Goal: Communication & Community: Answer question/provide support

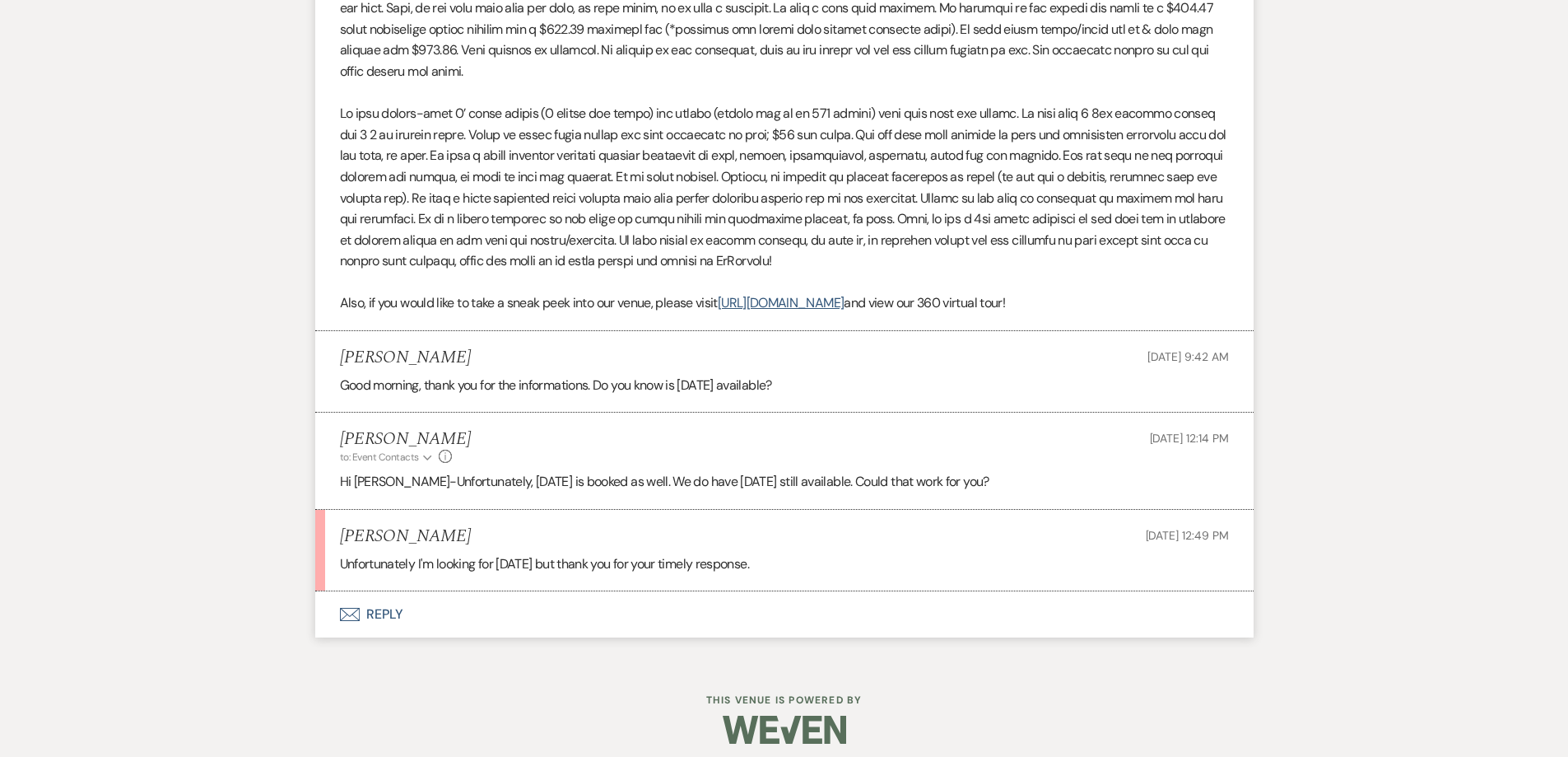
scroll to position [1230, 0]
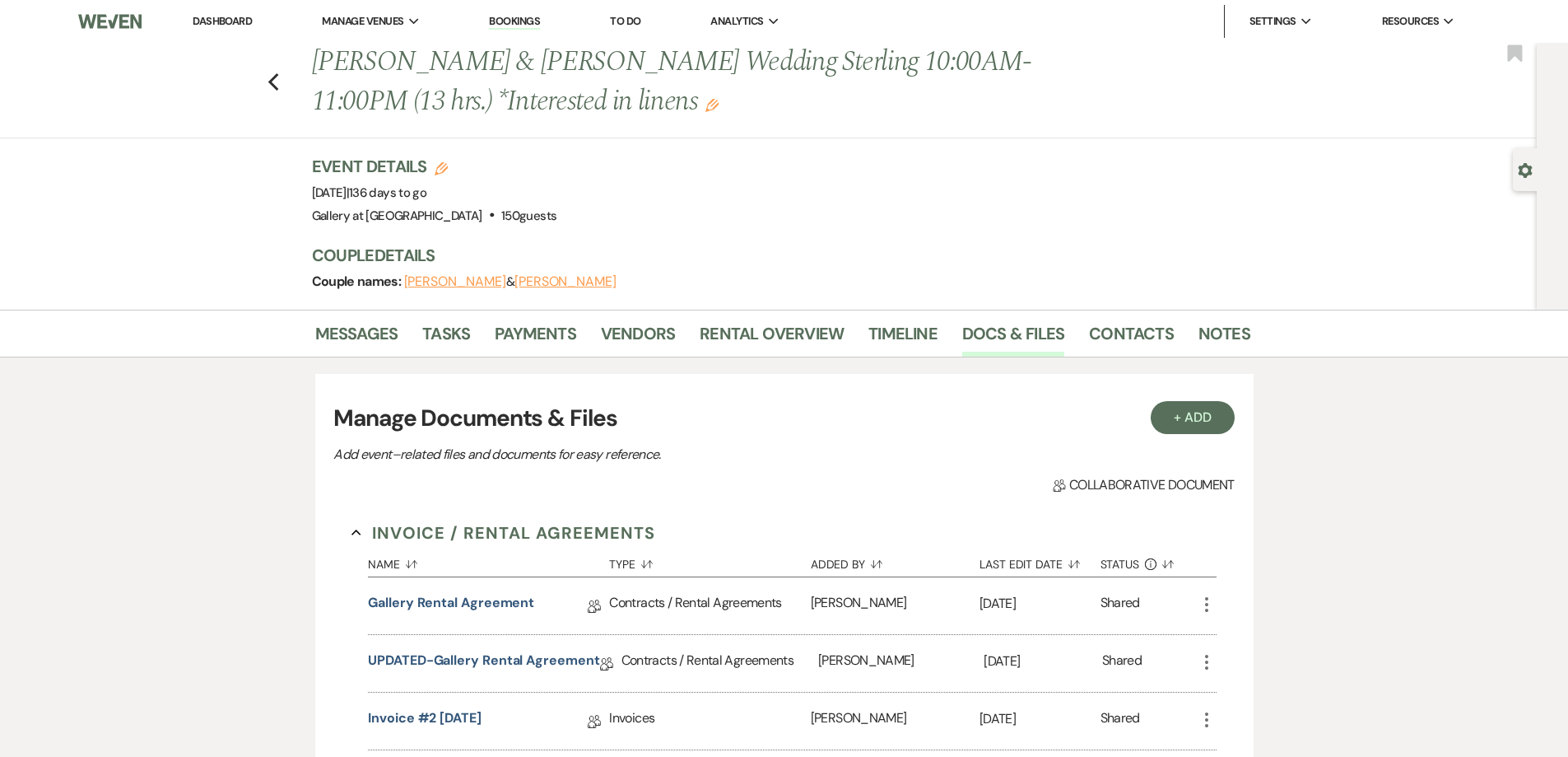
click at [234, 24] on link "Dashboard" at bounding box center [222, 21] width 59 height 14
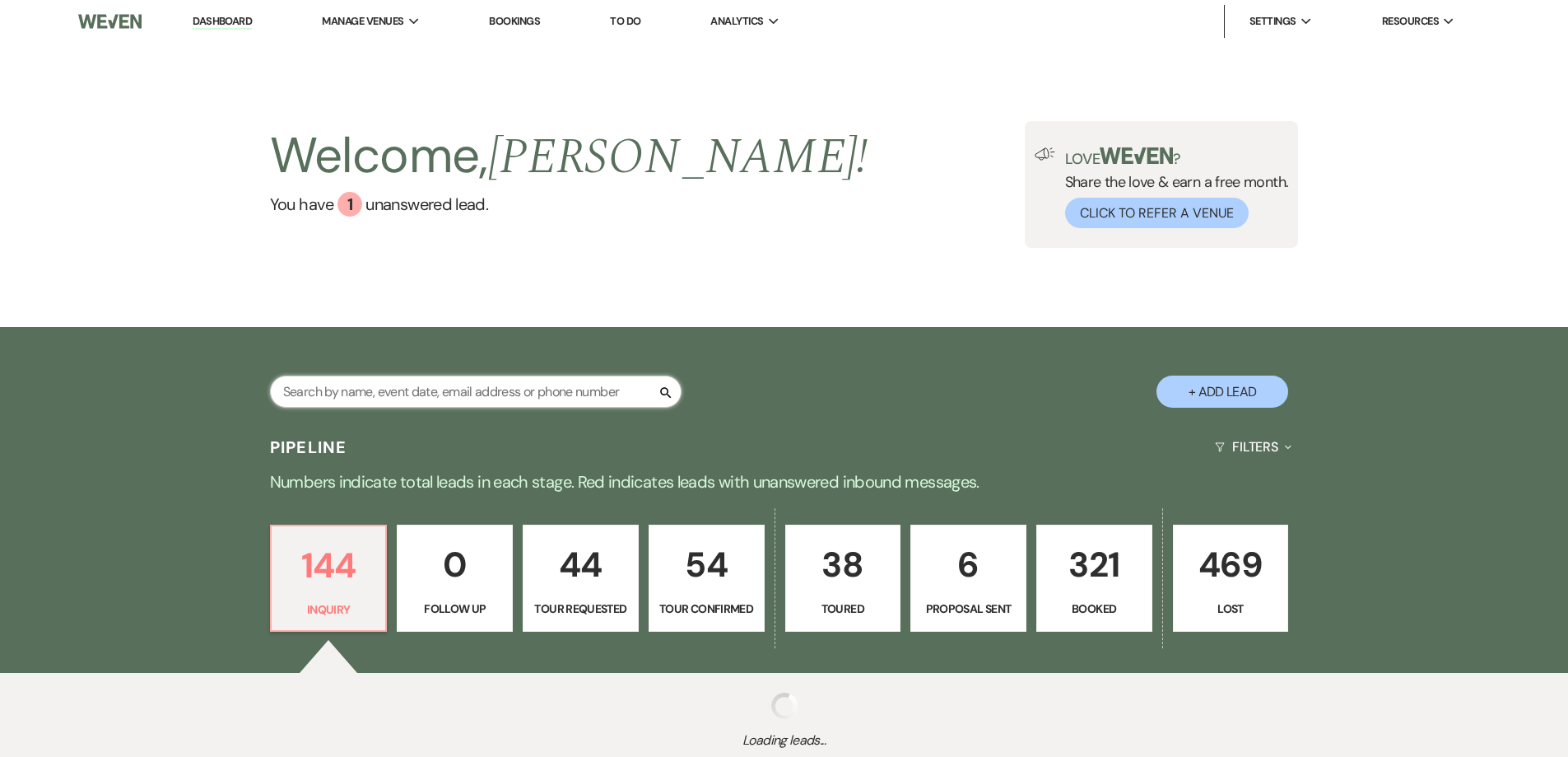
click at [488, 392] on input "text" at bounding box center [475, 391] width 411 height 32
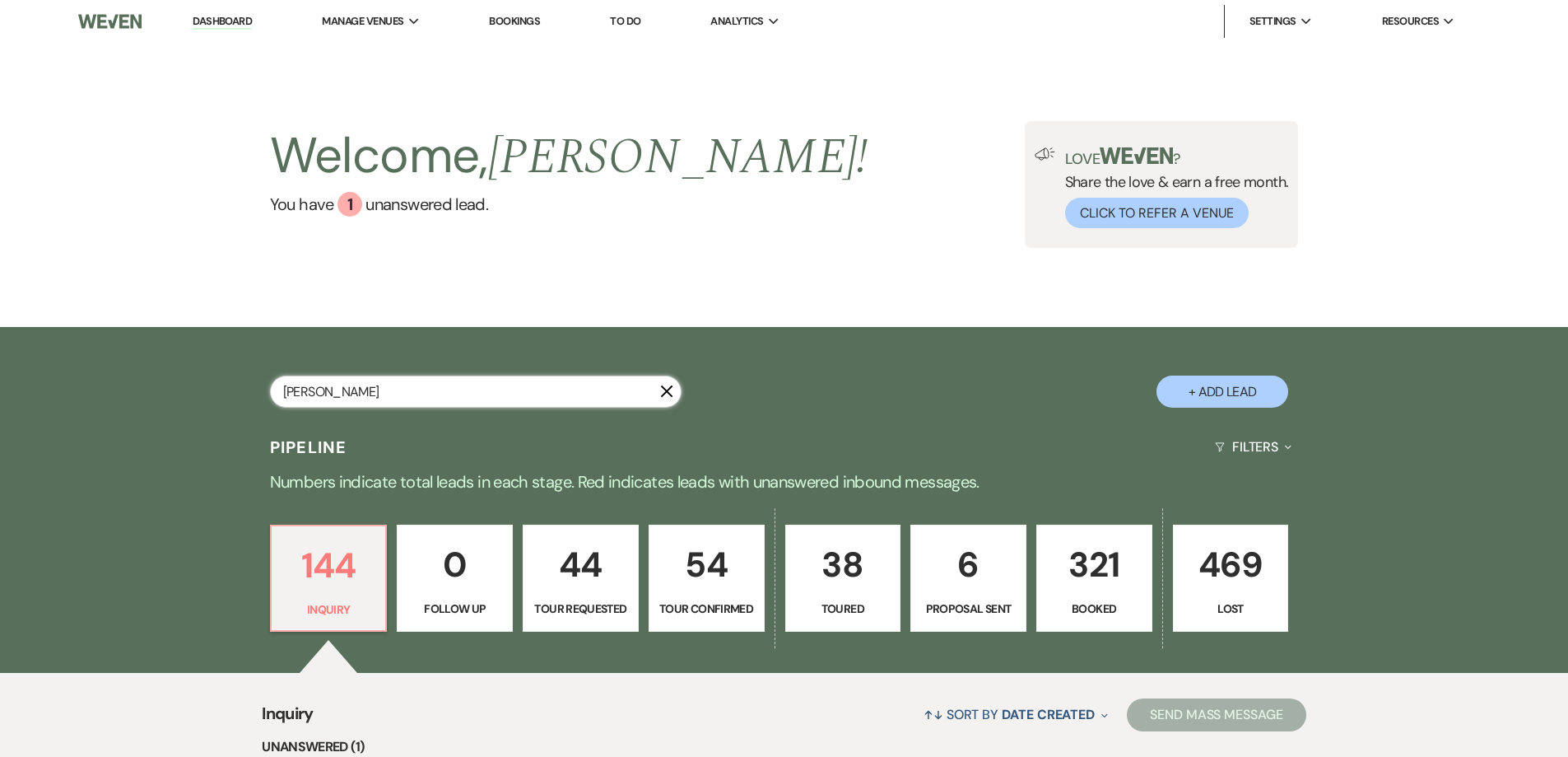
type input "[PERSON_NAME]"
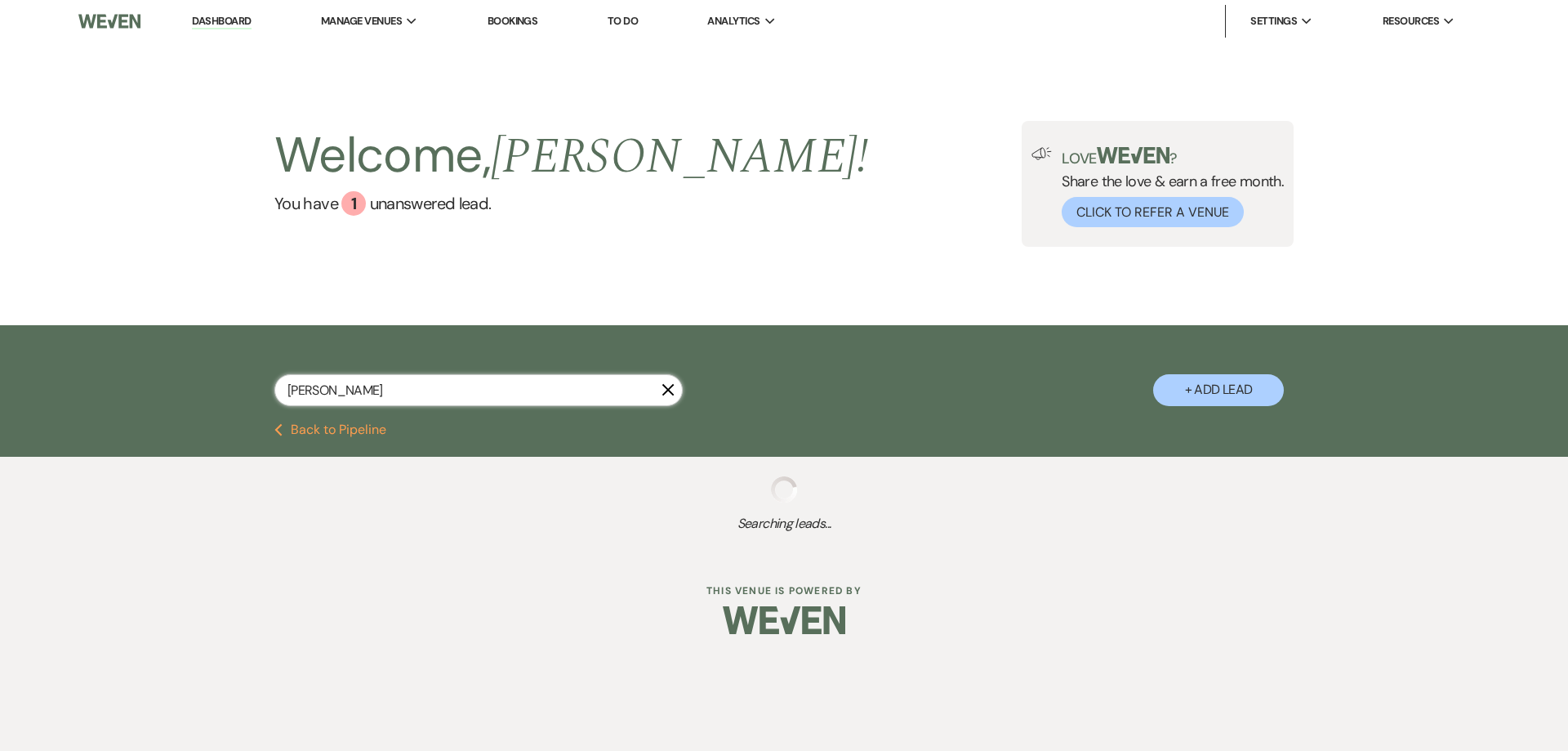
select select "8"
select select "3"
select select "8"
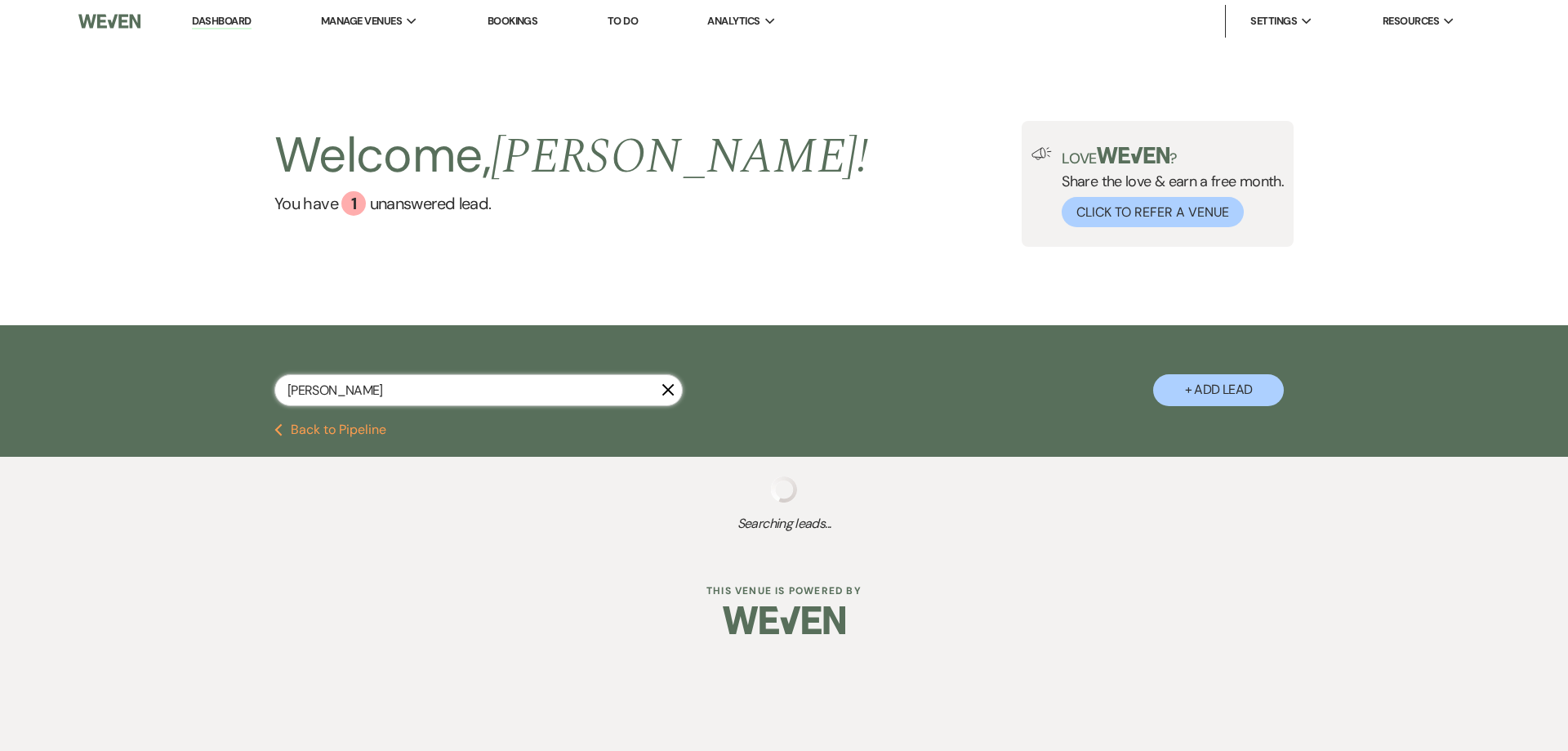
select select "4"
select select "8"
select select "4"
select select "8"
select select "10"
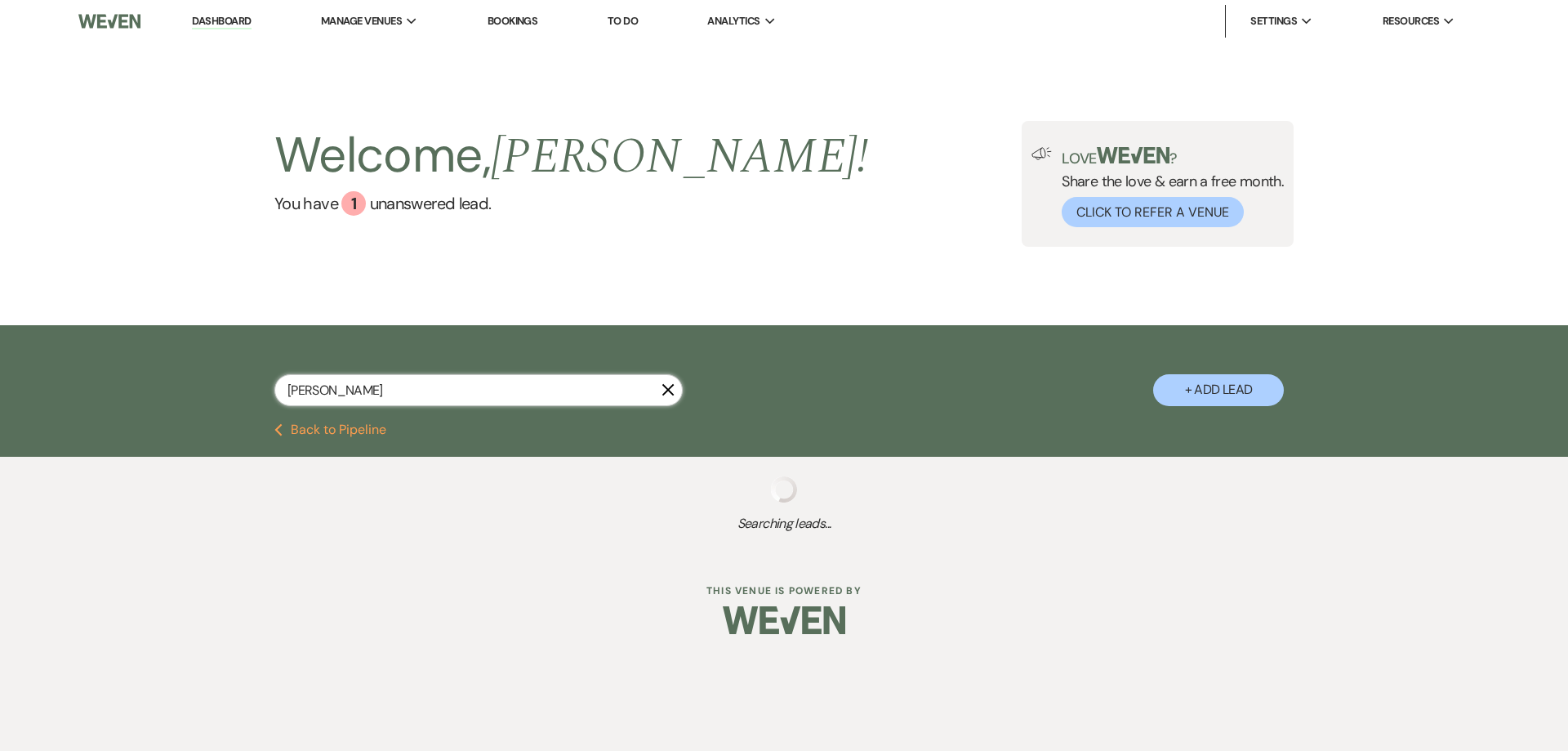
select select "4"
select select "6"
select select "2"
select select "4"
select select "2"
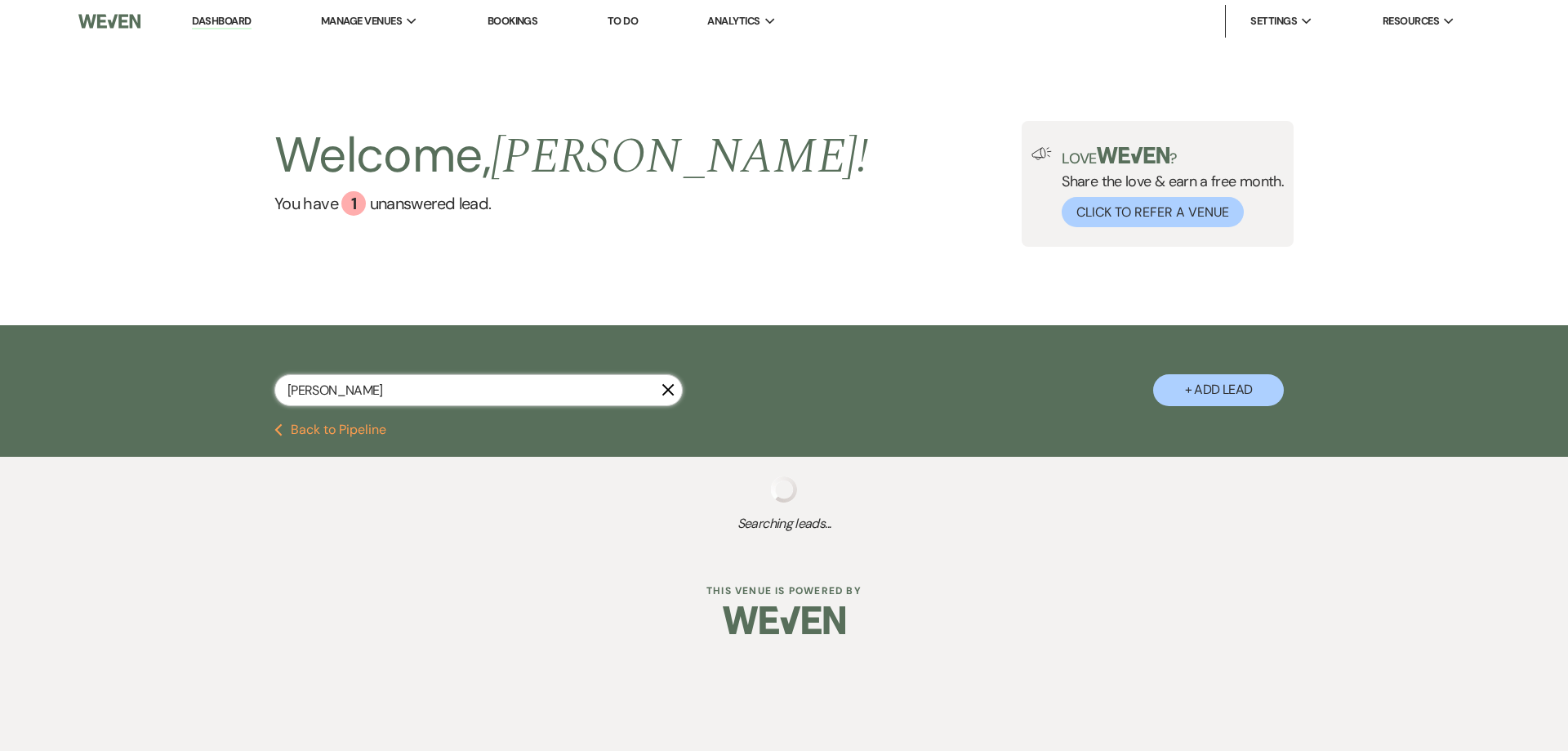
select select "5"
select select "4"
select select "5"
select select "8"
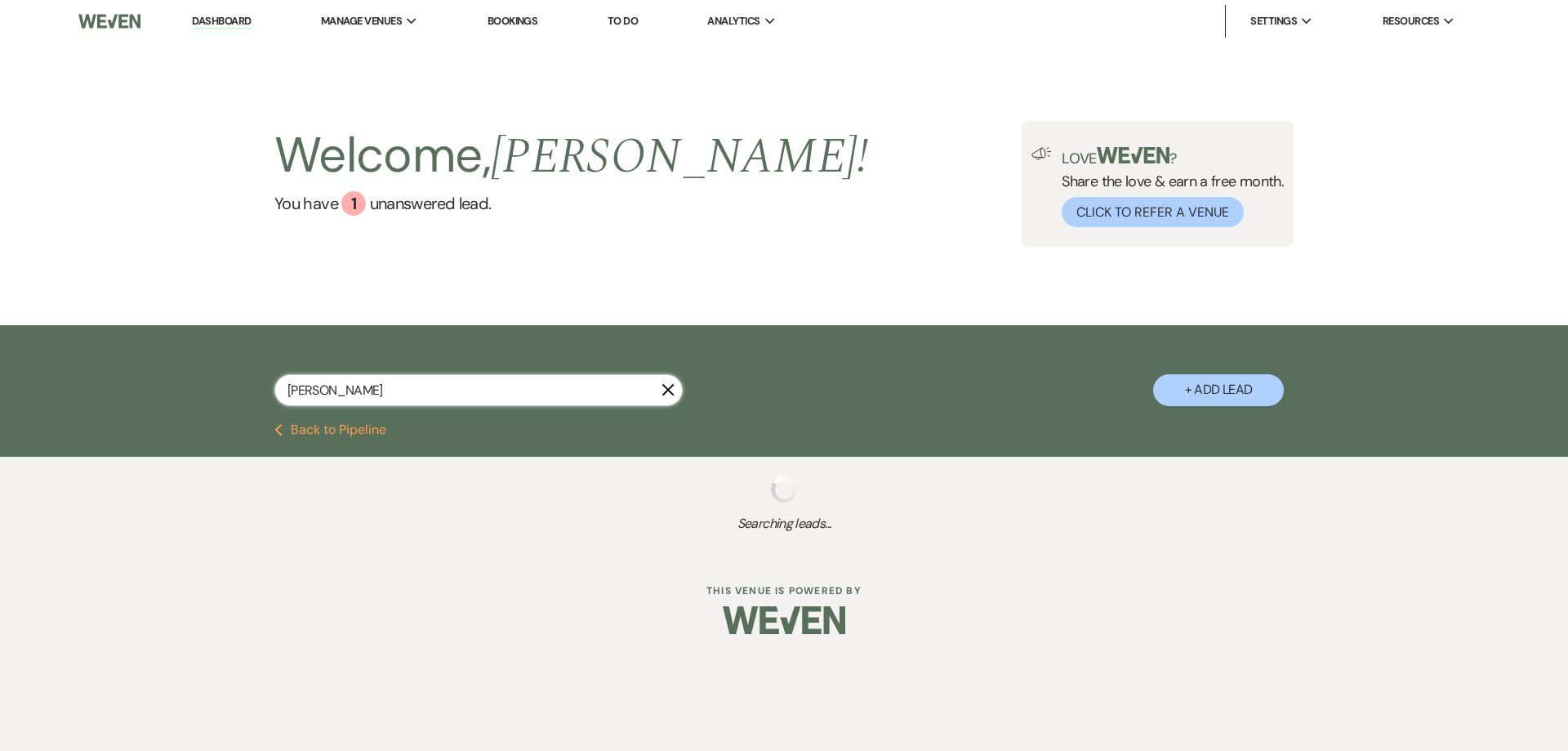
select select "6"
select select "4"
select select "2"
select select "4"
select select "5"
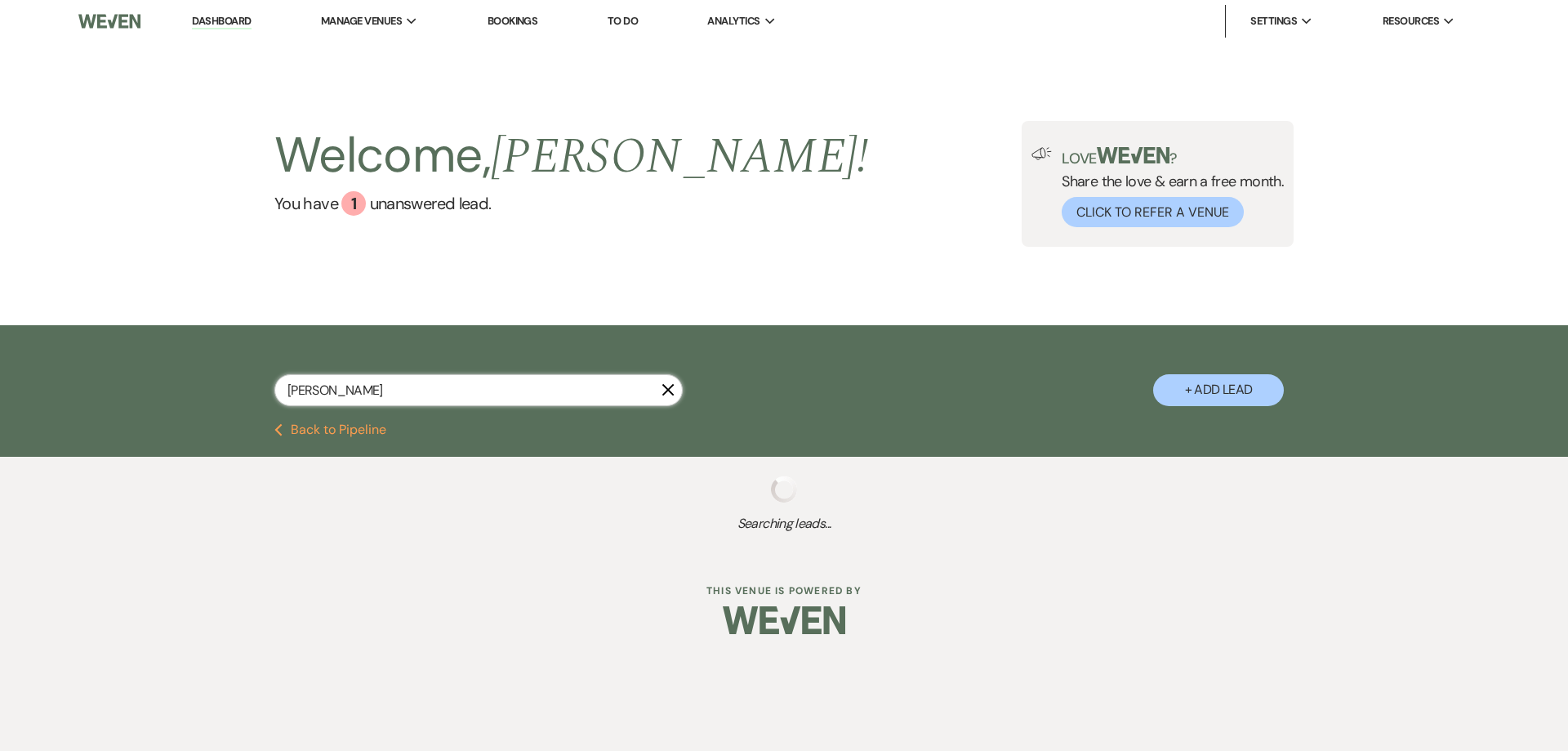
select select "5"
select select "8"
select select "5"
select select "8"
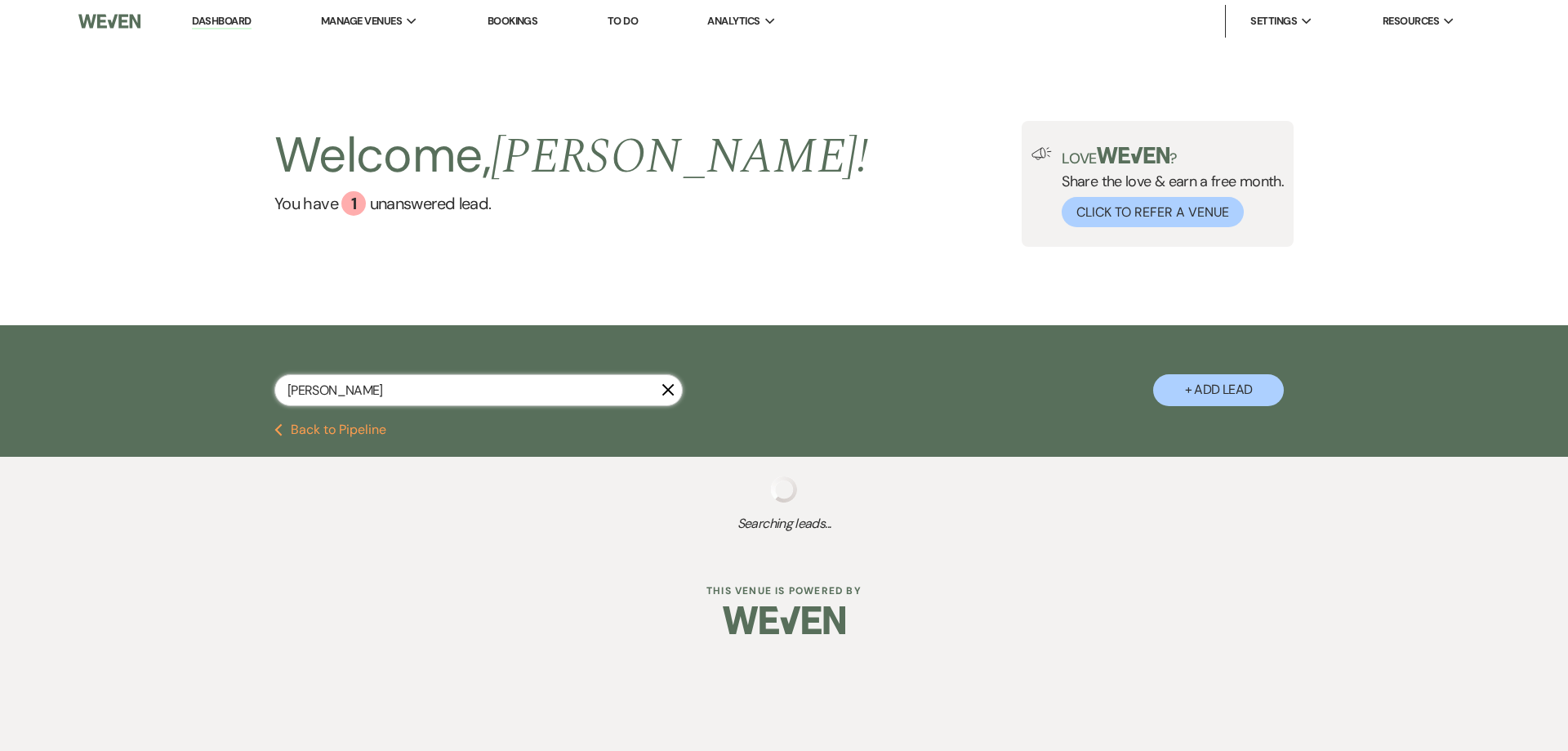
select select "2"
select select "8"
select select "4"
select select "8"
select select "5"
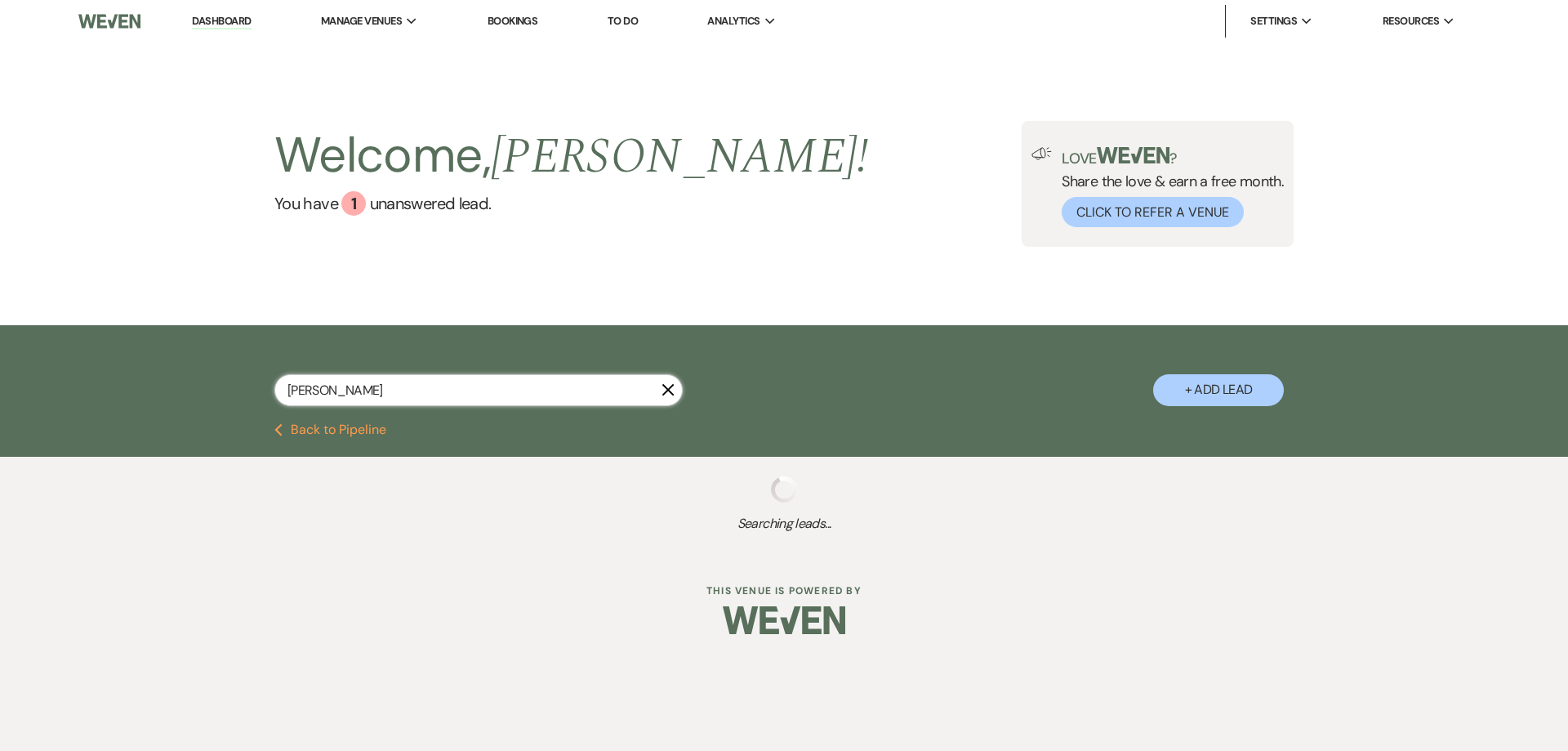
select select "8"
select select "7"
select select "2"
select select "8"
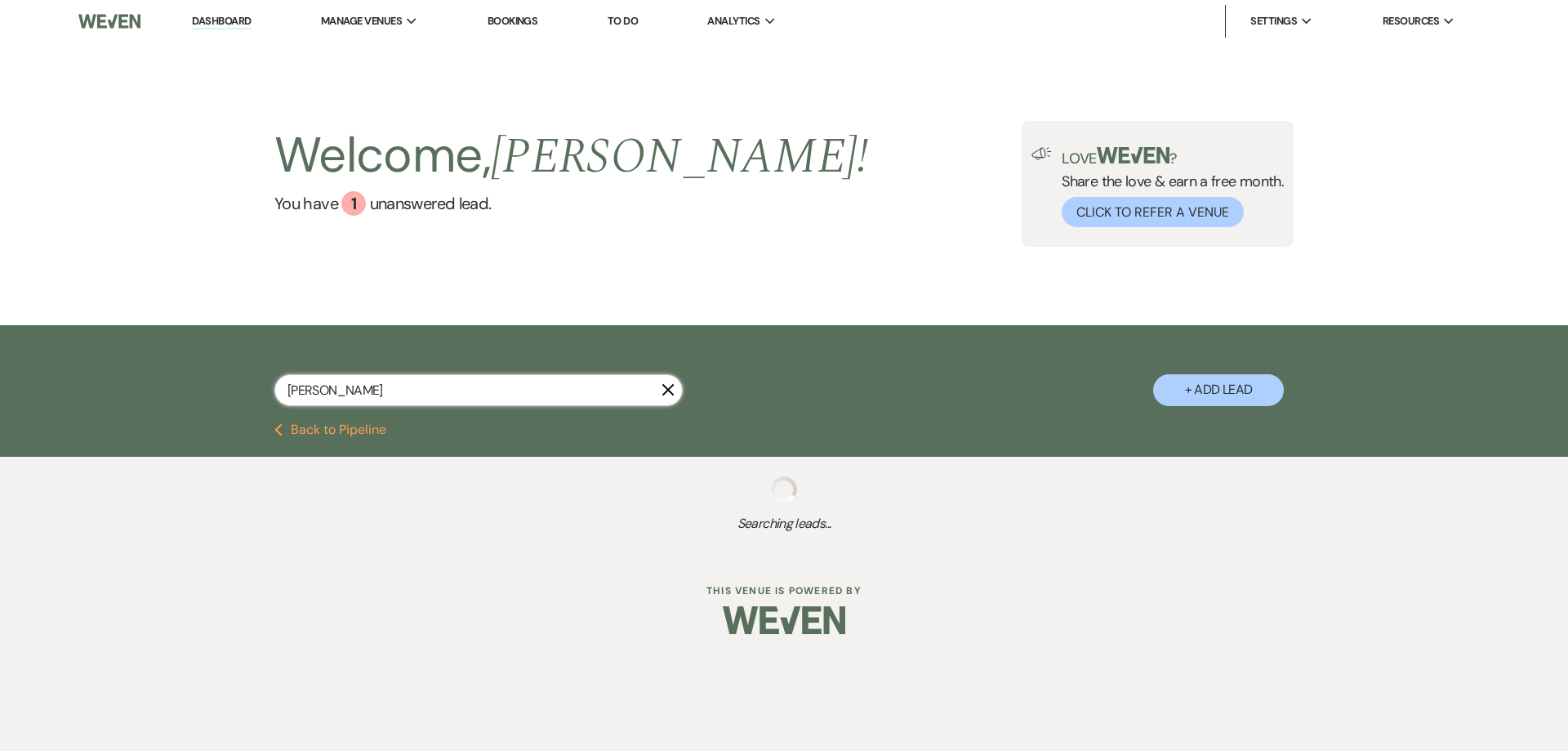
select select "5"
select select "8"
select select "6"
select select "2"
select select "8"
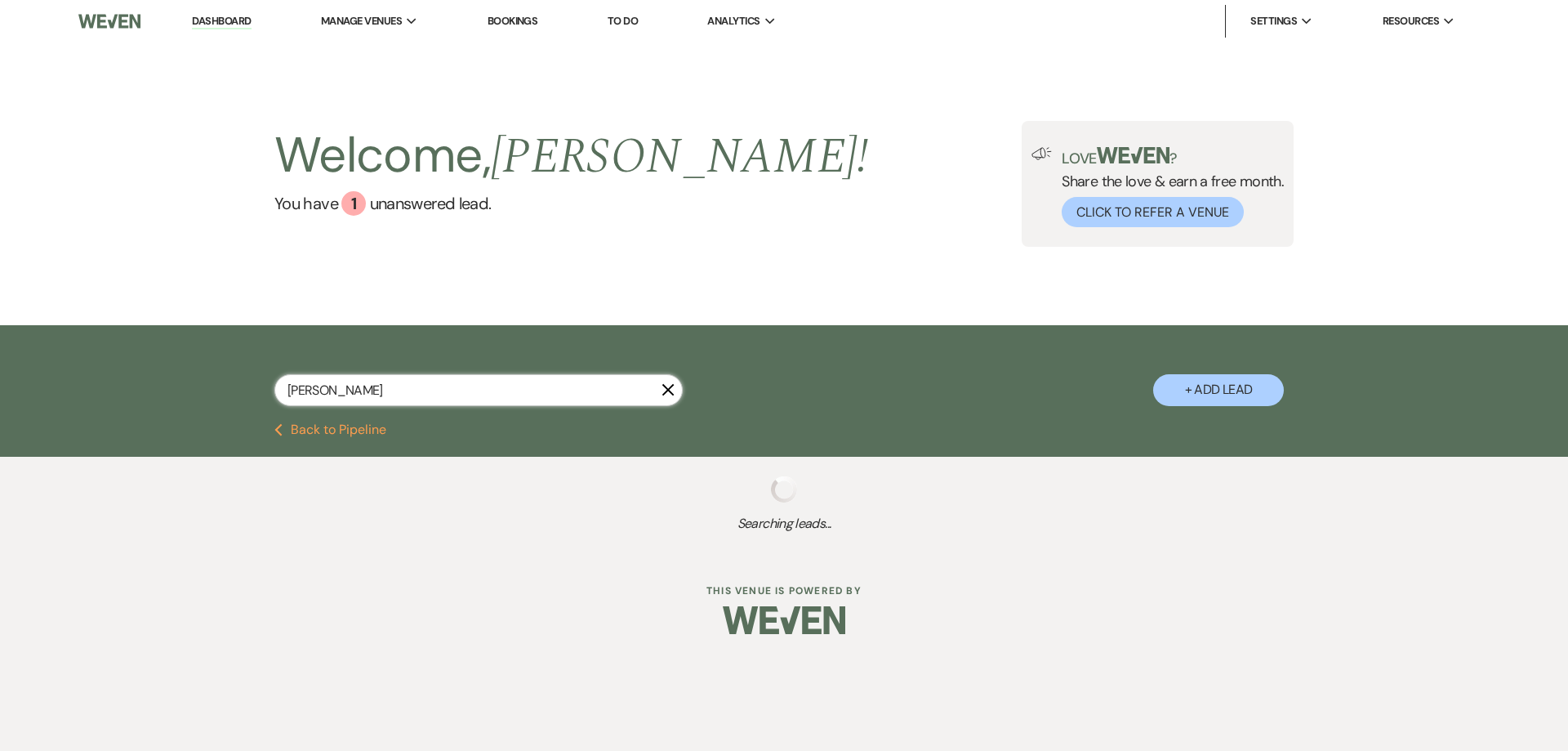
select select "8"
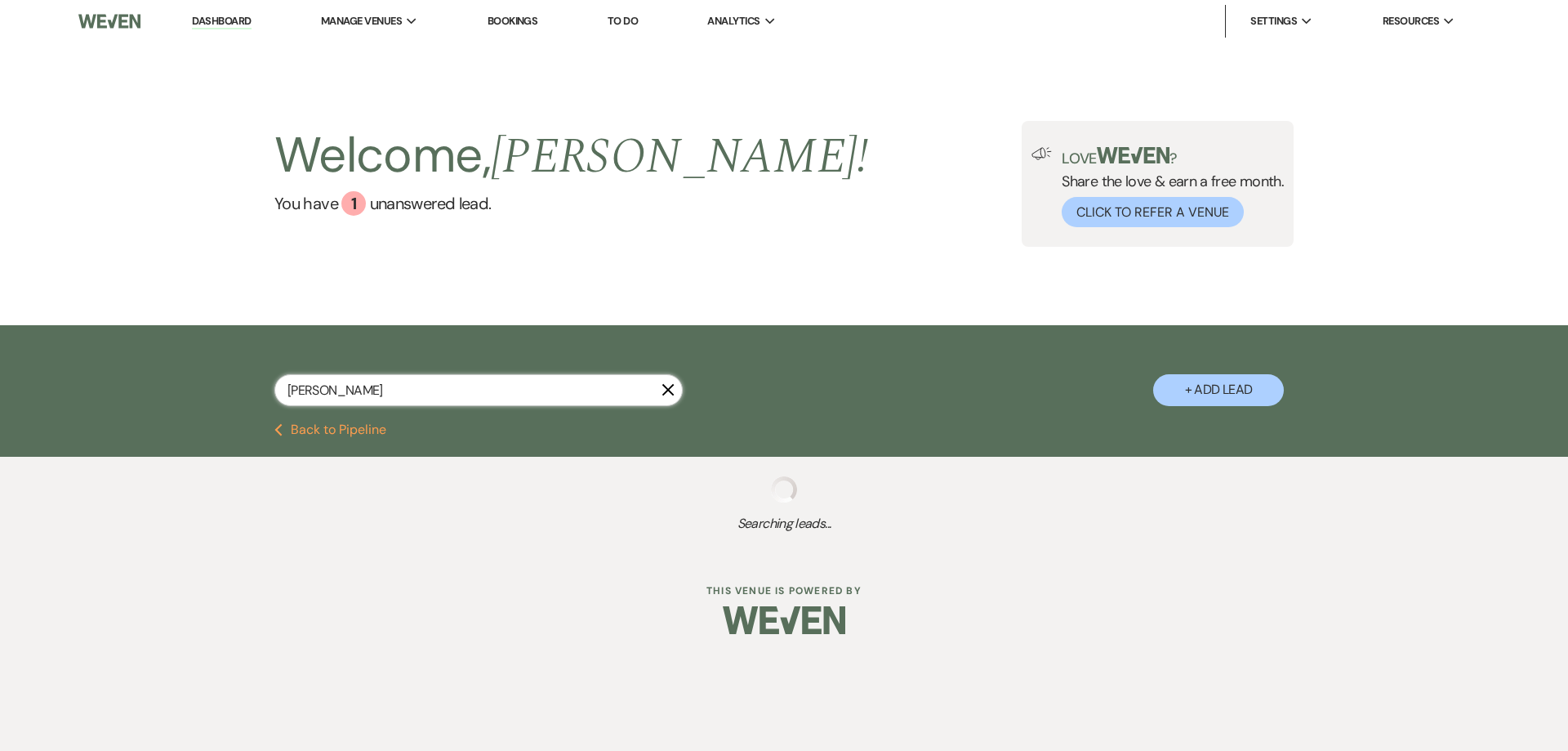
select select "8"
select select "5"
select select "8"
select select "5"
select select "8"
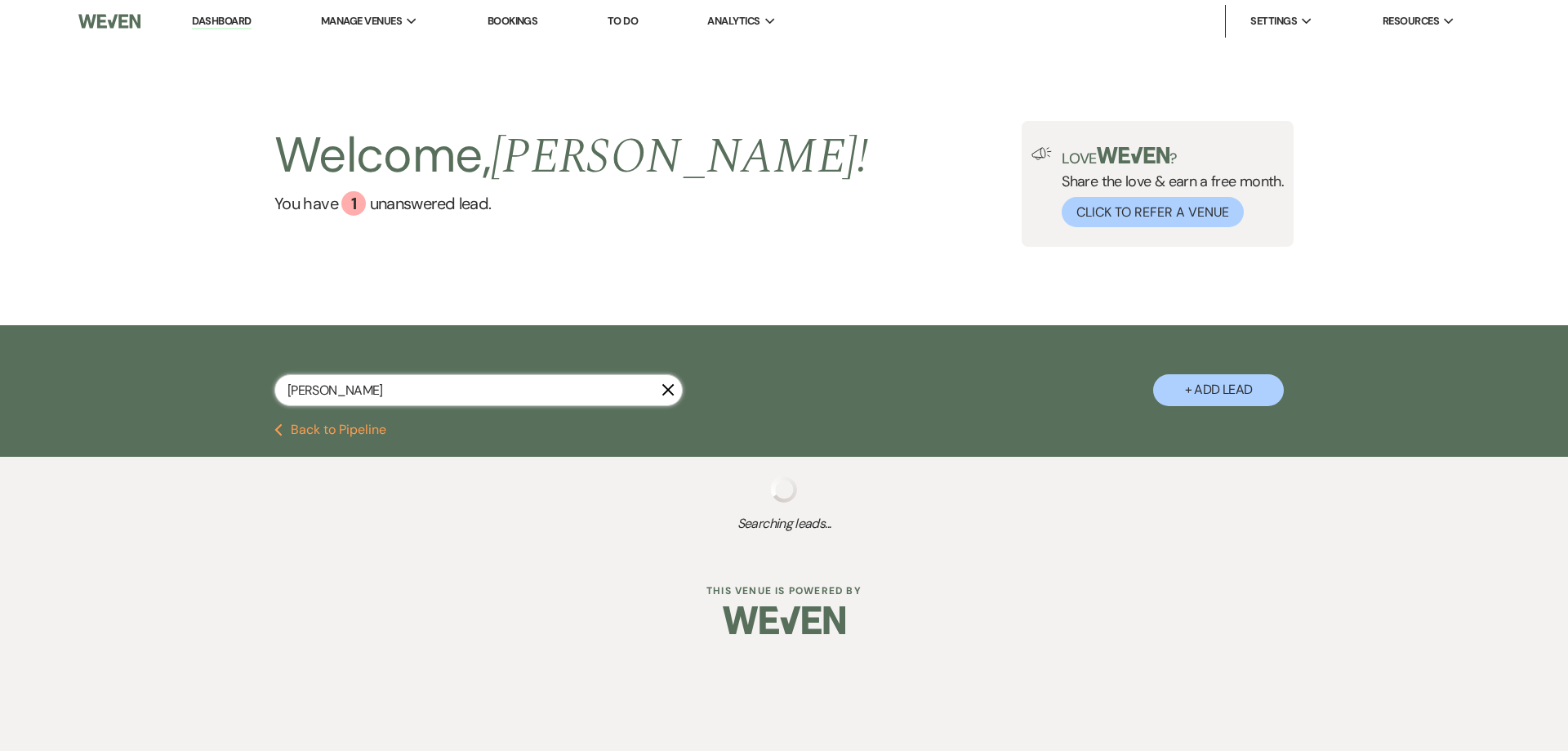
select select "4"
select select "5"
select select "8"
select select "4"
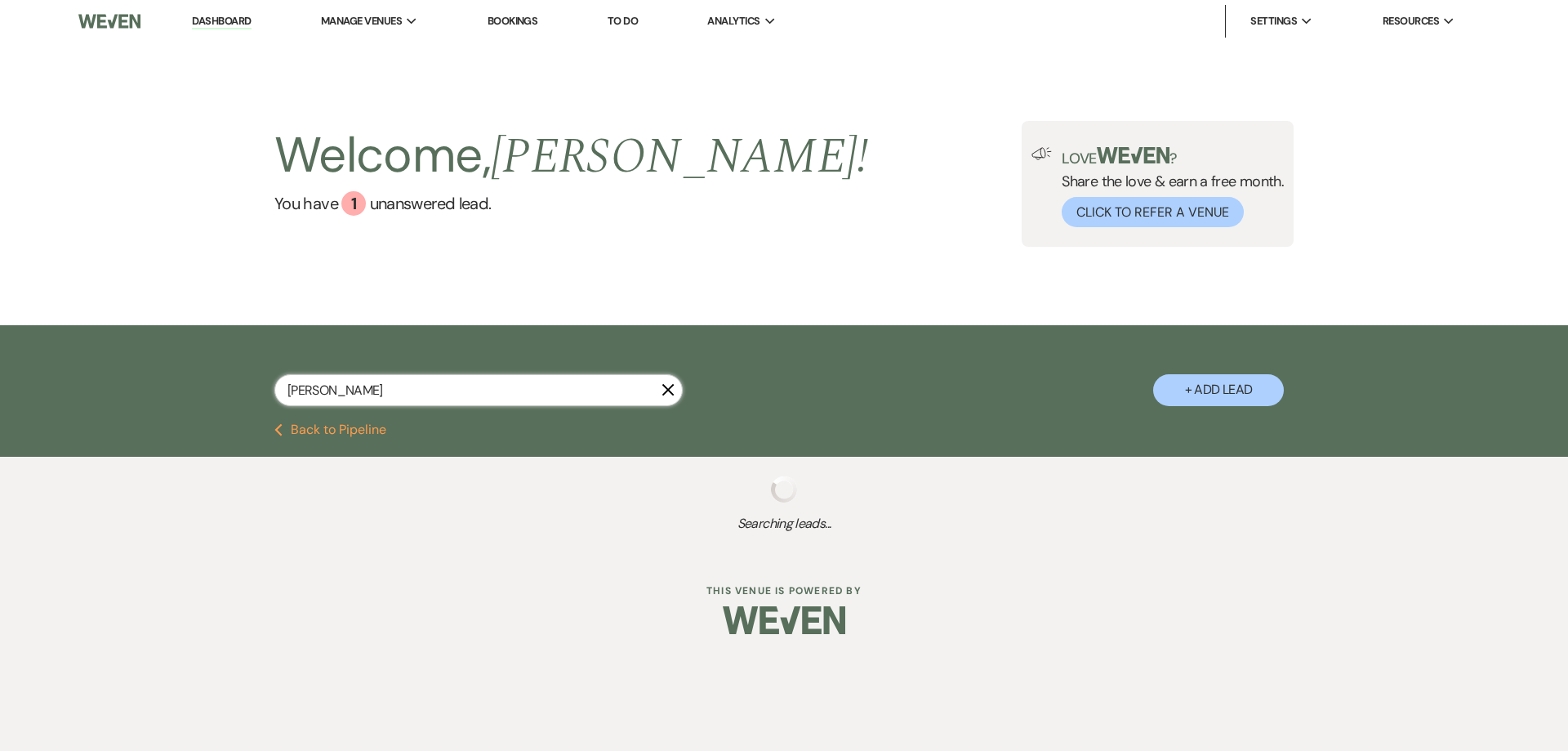
select select "8"
select select "5"
select select "2"
select select "8"
select select "4"
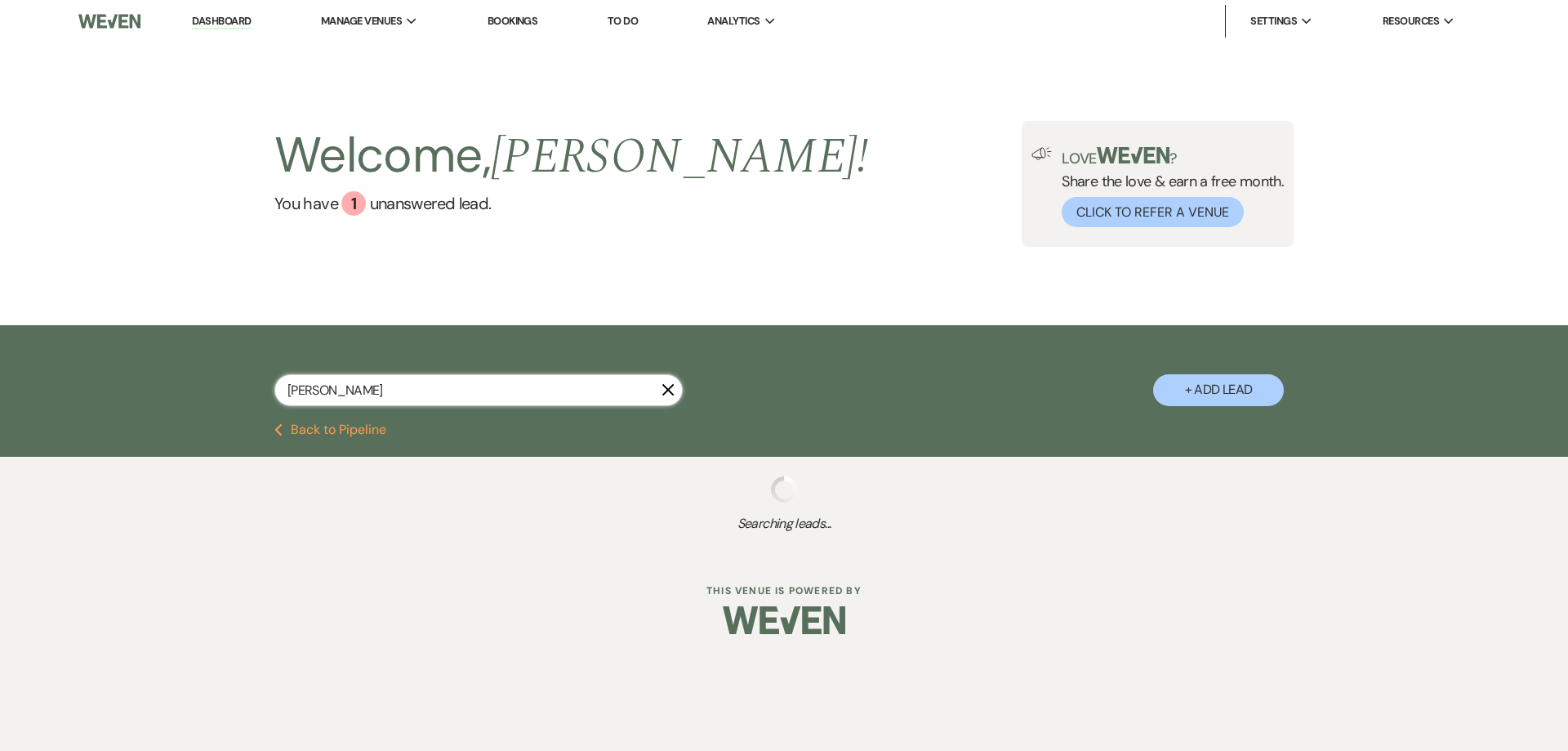
select select "8"
select select "5"
select select "8"
select select "11"
select select "8"
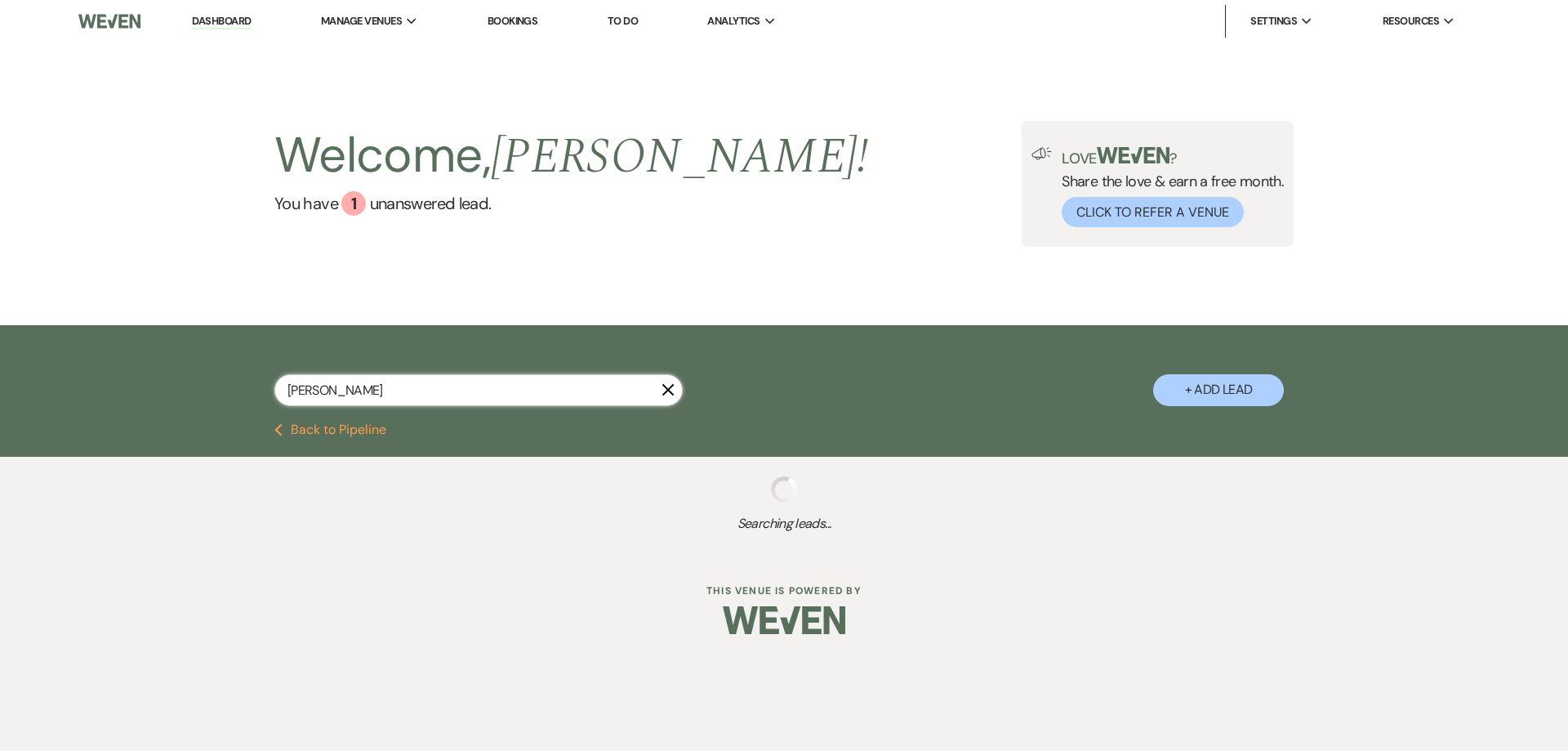
select select "5"
select select "8"
select select "4"
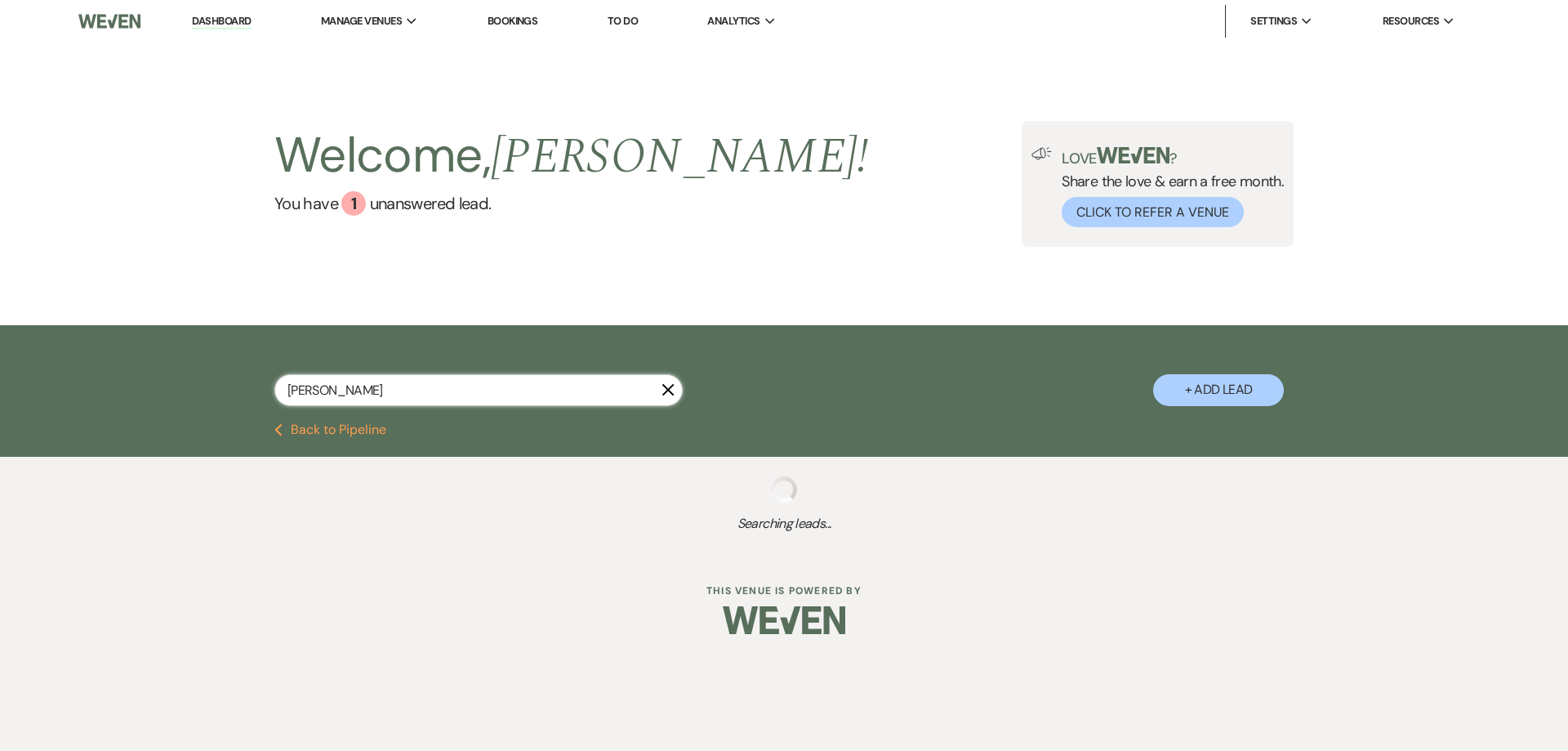
select select "8"
select select "2"
select select "8"
select select "5"
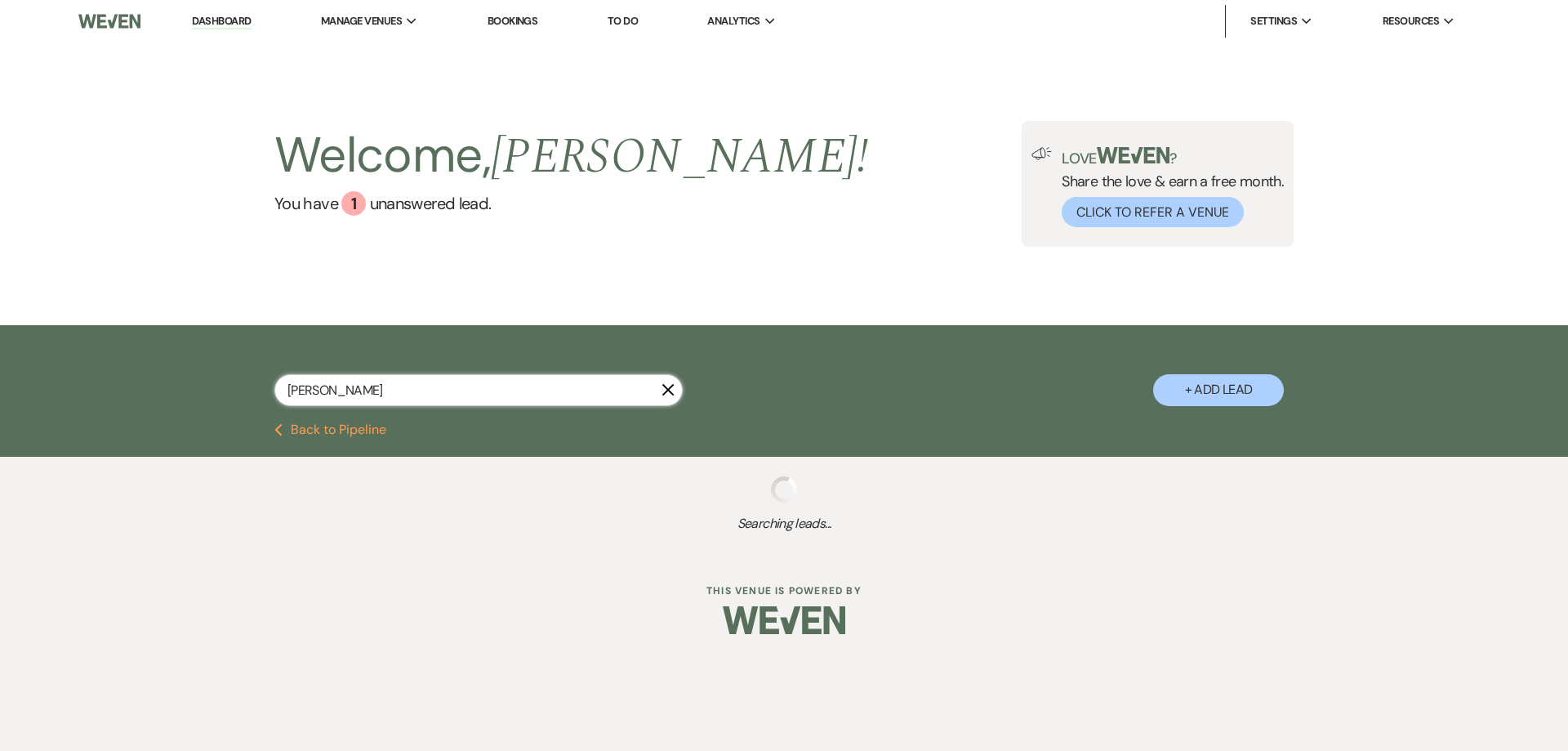
select select "8"
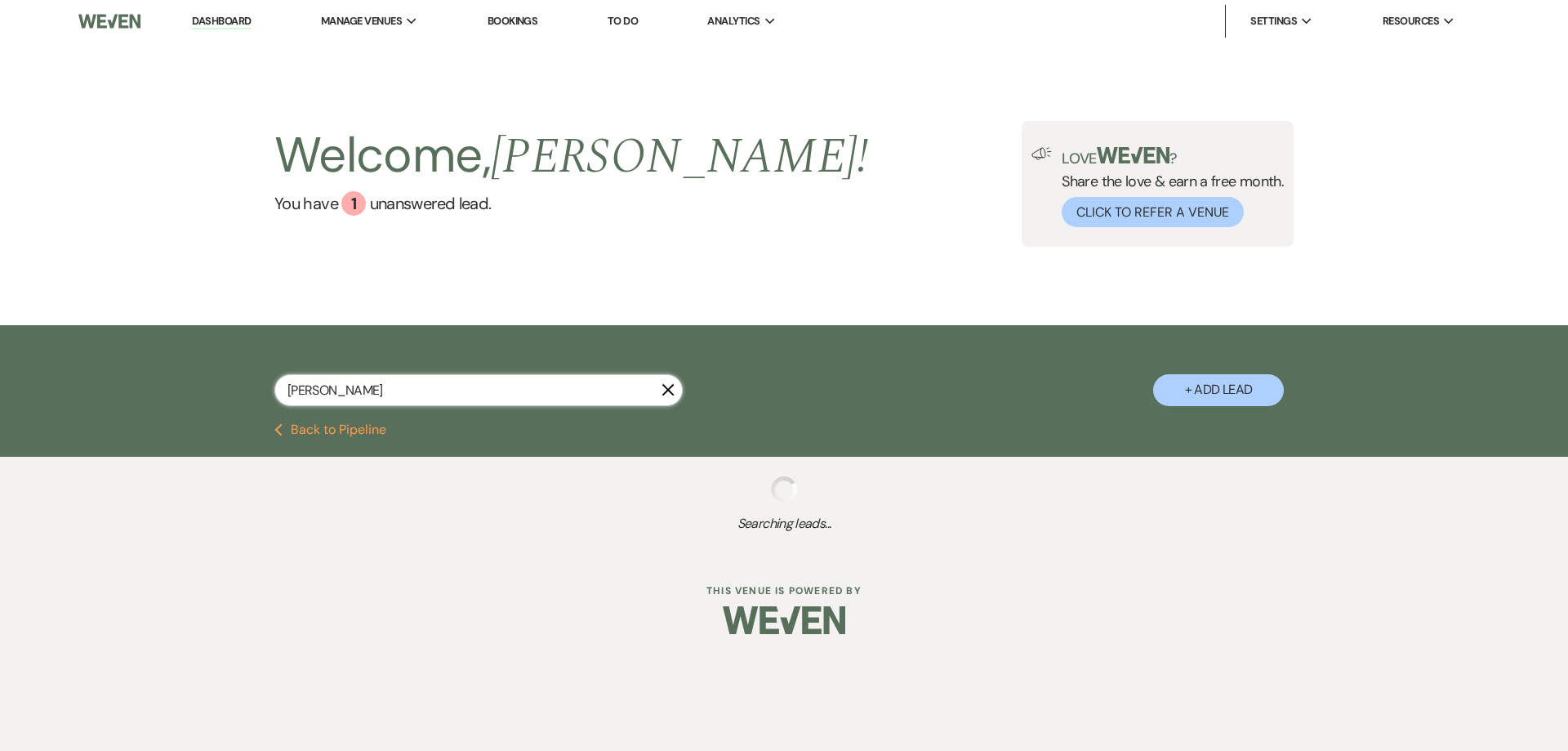
select select "5"
select select "8"
select select "5"
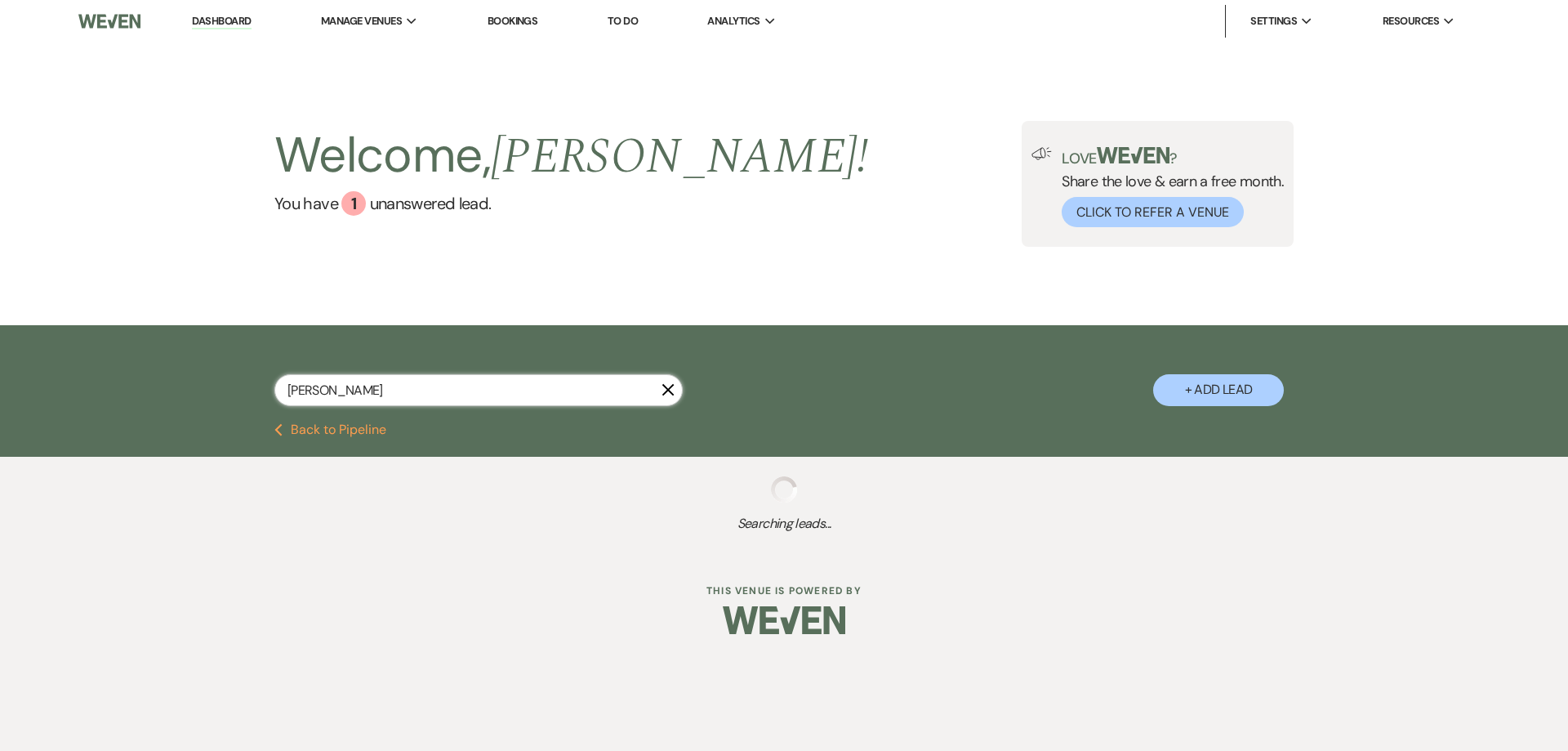
select select "8"
select select "5"
select select "8"
select select "5"
select select "4"
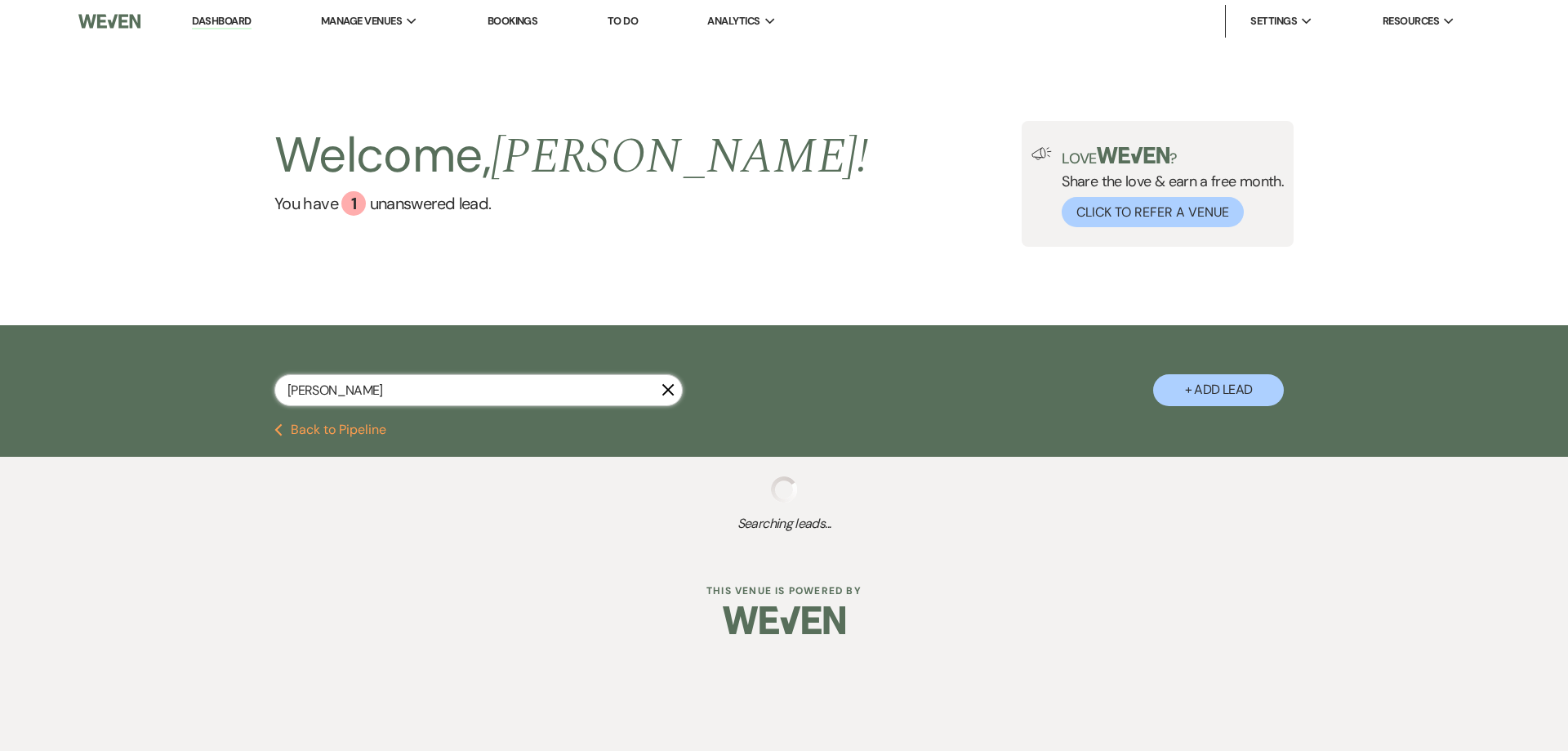
select select "4"
select select "8"
select select "5"
select select "4"
select select "8"
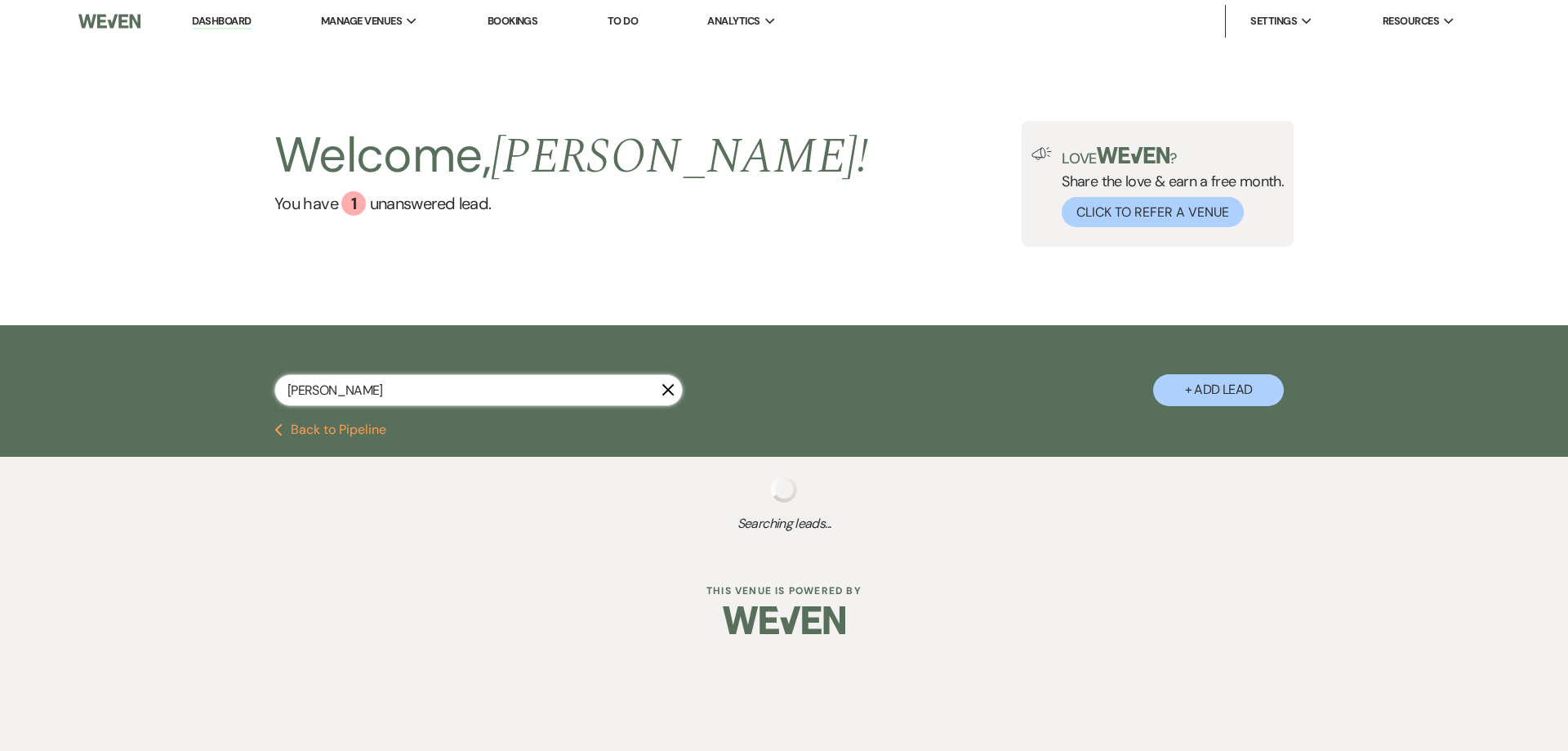
select select "5"
select select "8"
select select "5"
select select "8"
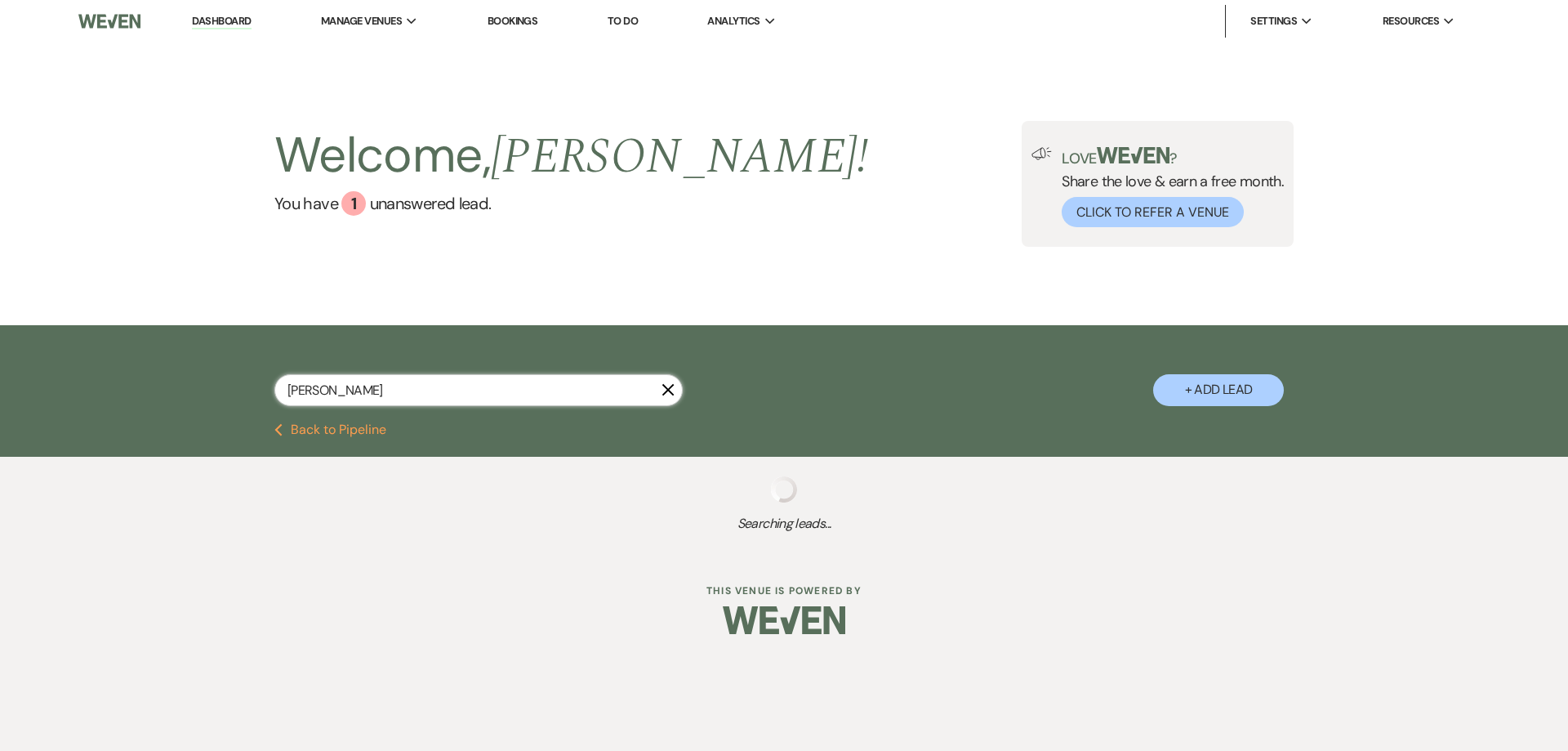
select select "8"
select select "4"
select select "8"
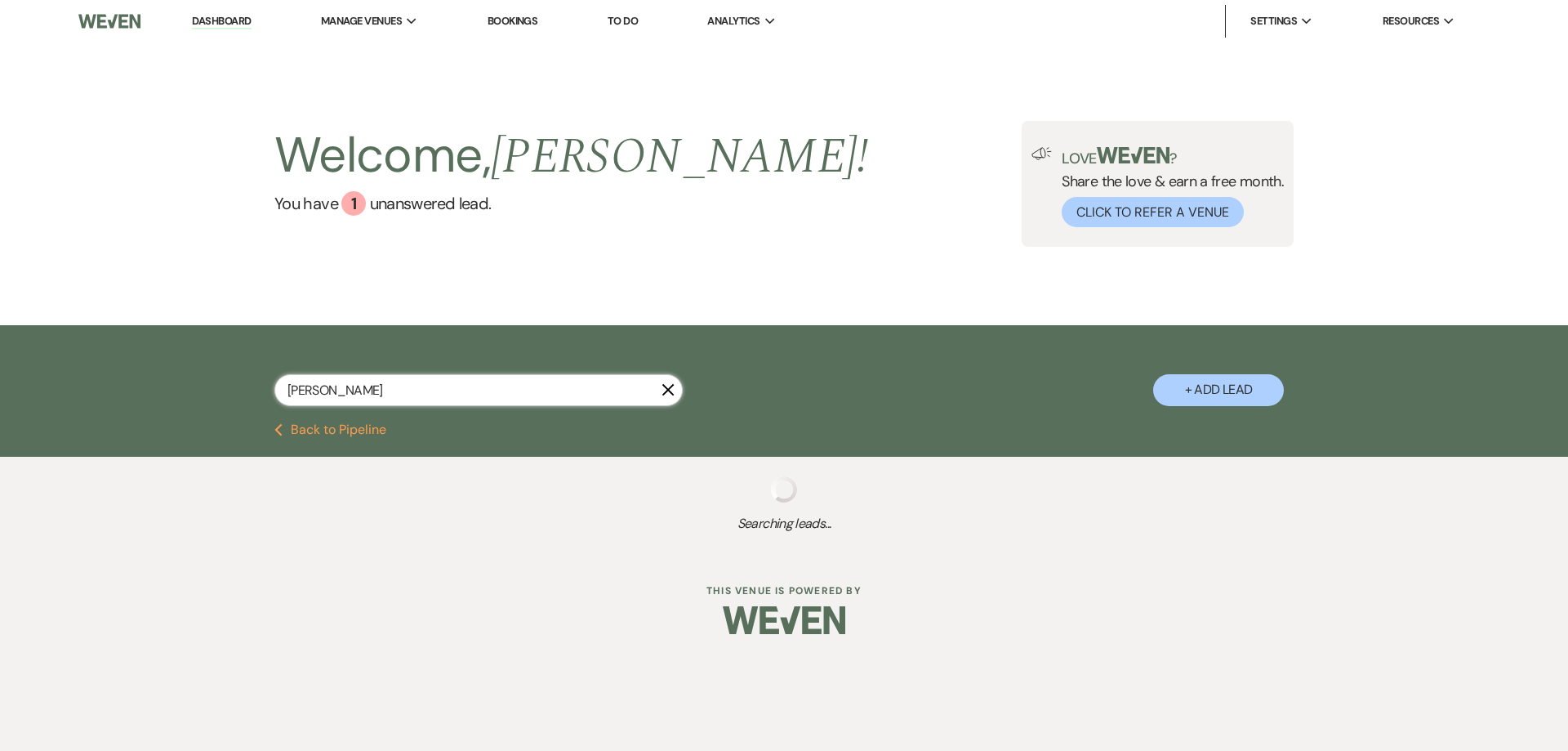
select select "8"
select select "5"
select select "8"
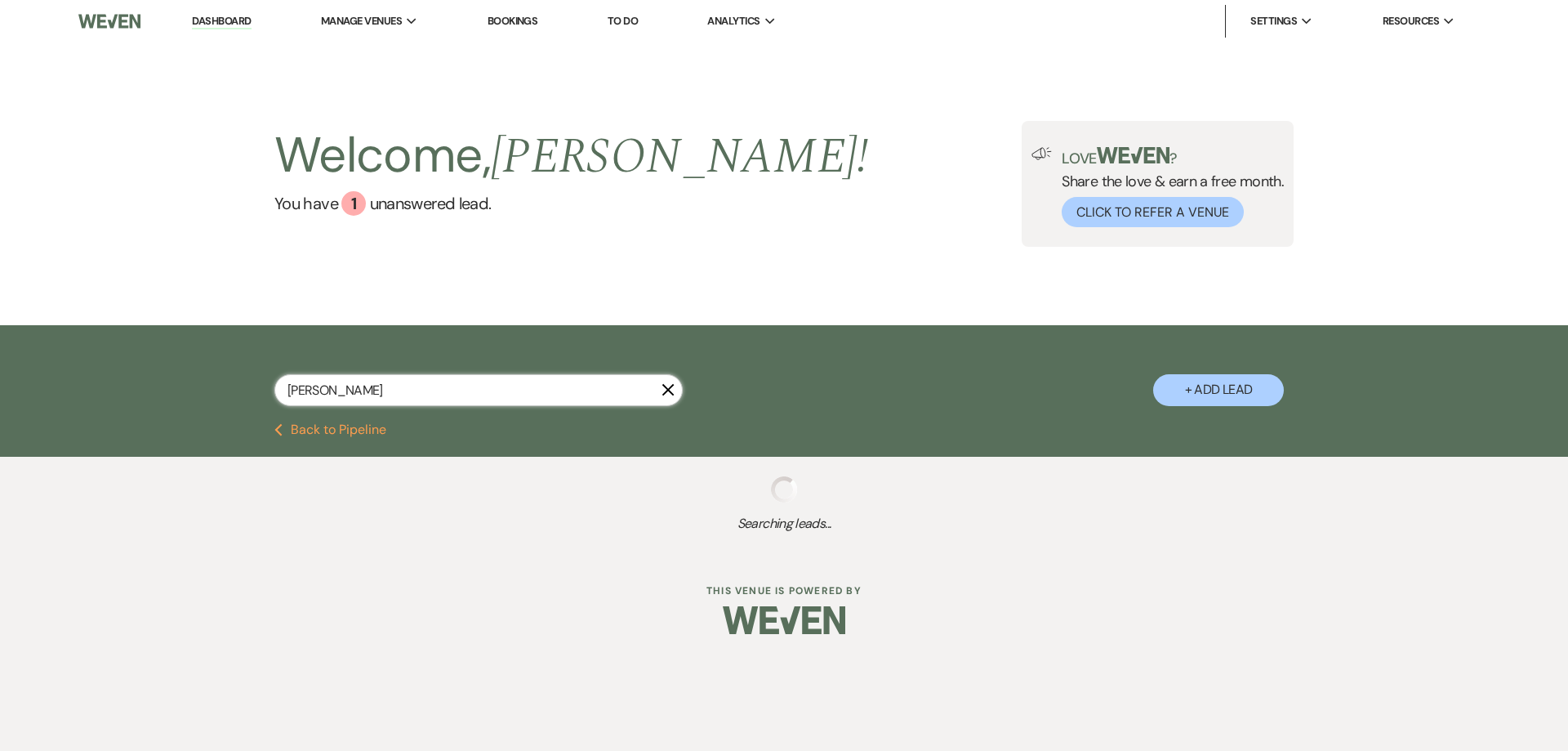
select select "6"
select select "8"
select select "5"
select select "8"
select select "5"
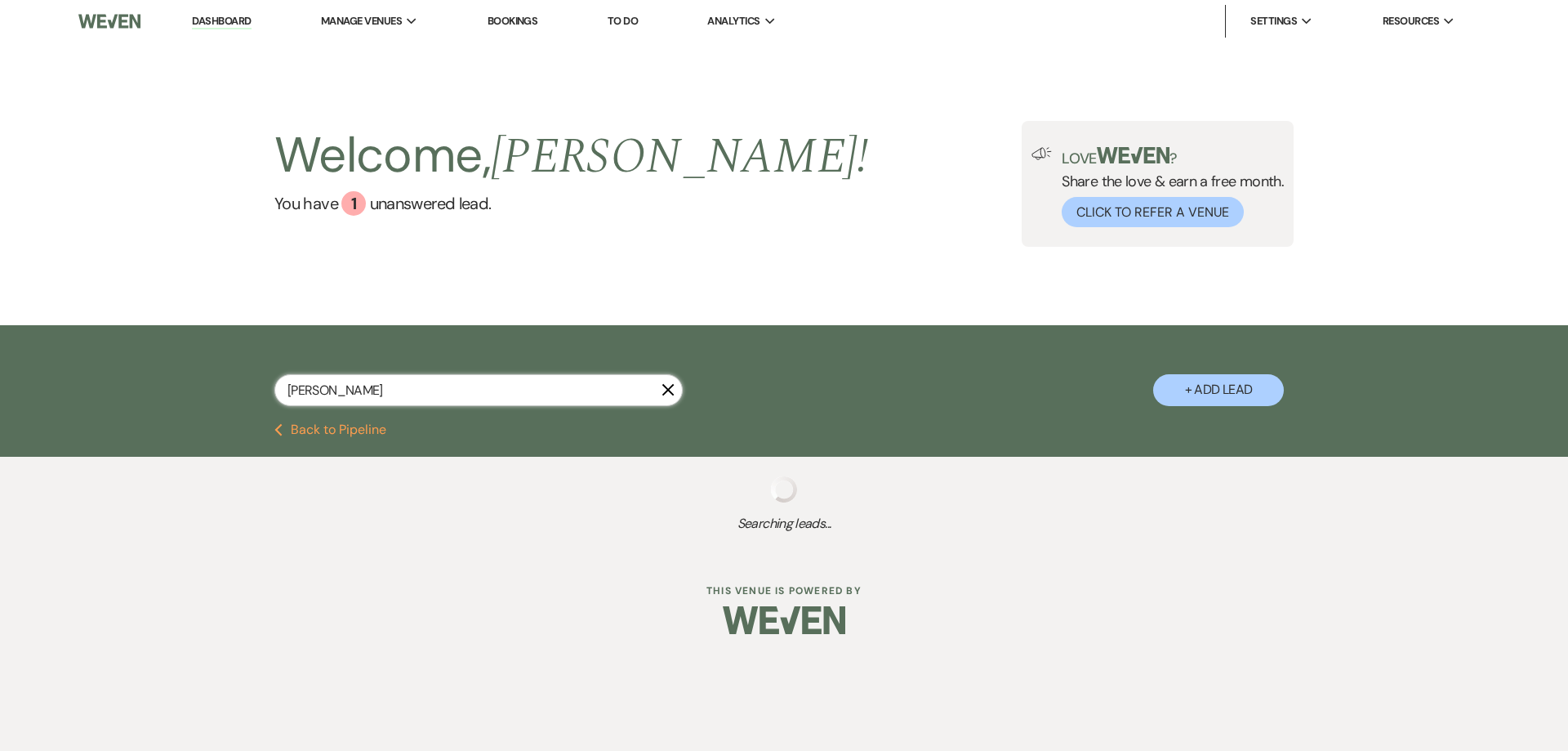
select select "8"
select select "5"
select select "8"
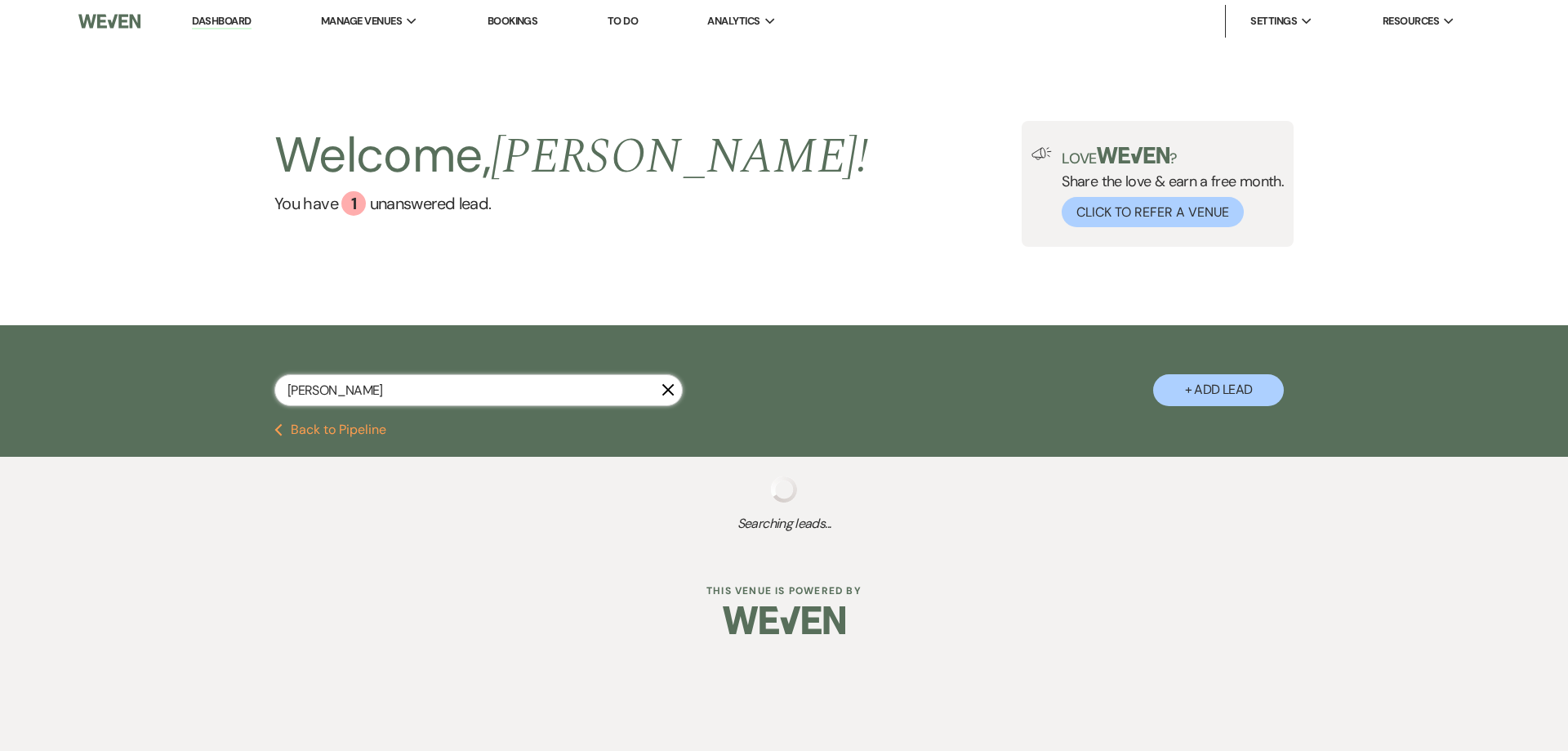
select select "5"
select select "8"
select select "5"
select select "8"
select select "5"
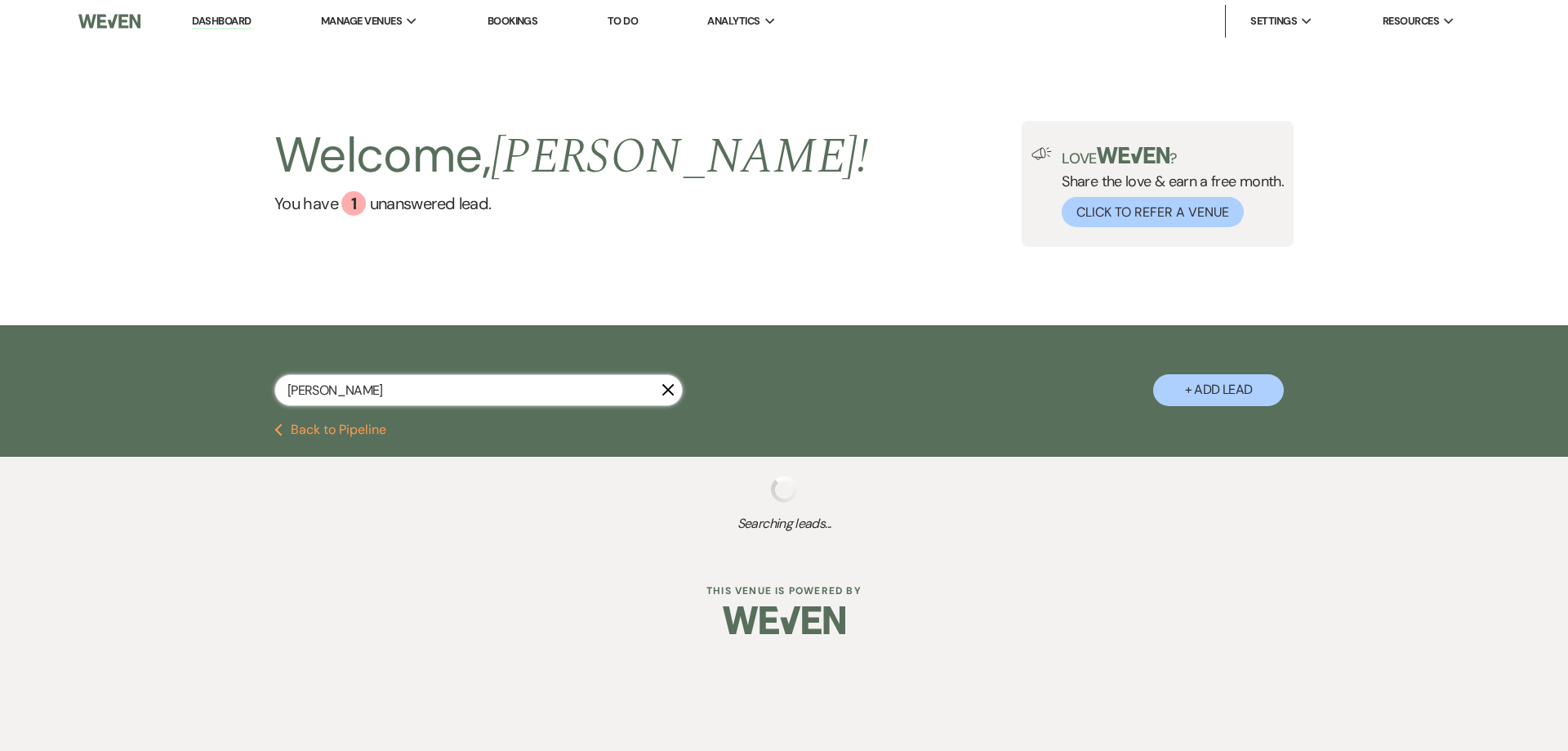
select select "8"
select select "4"
select select "8"
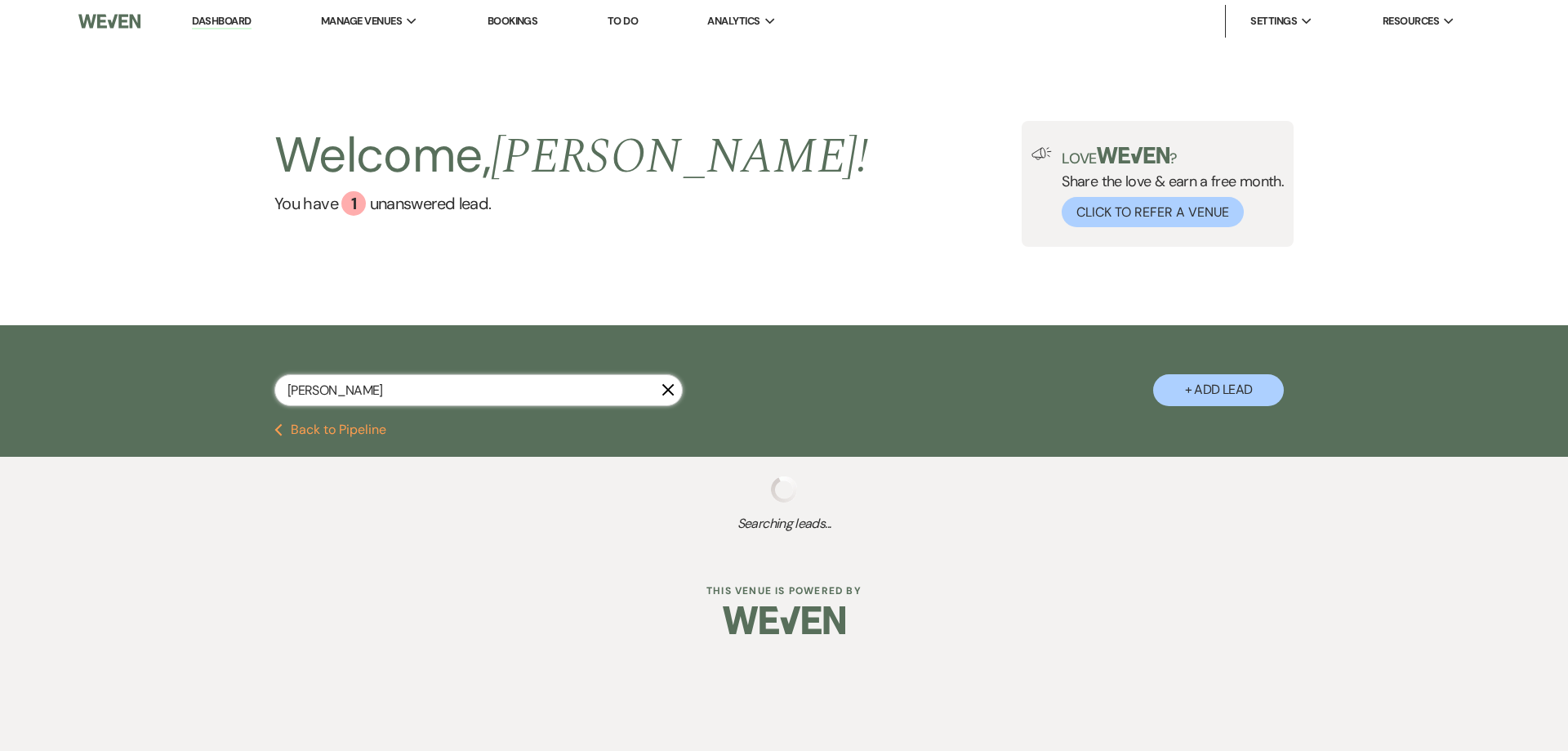
select select "5"
select select "8"
select select "5"
select select "8"
select select "5"
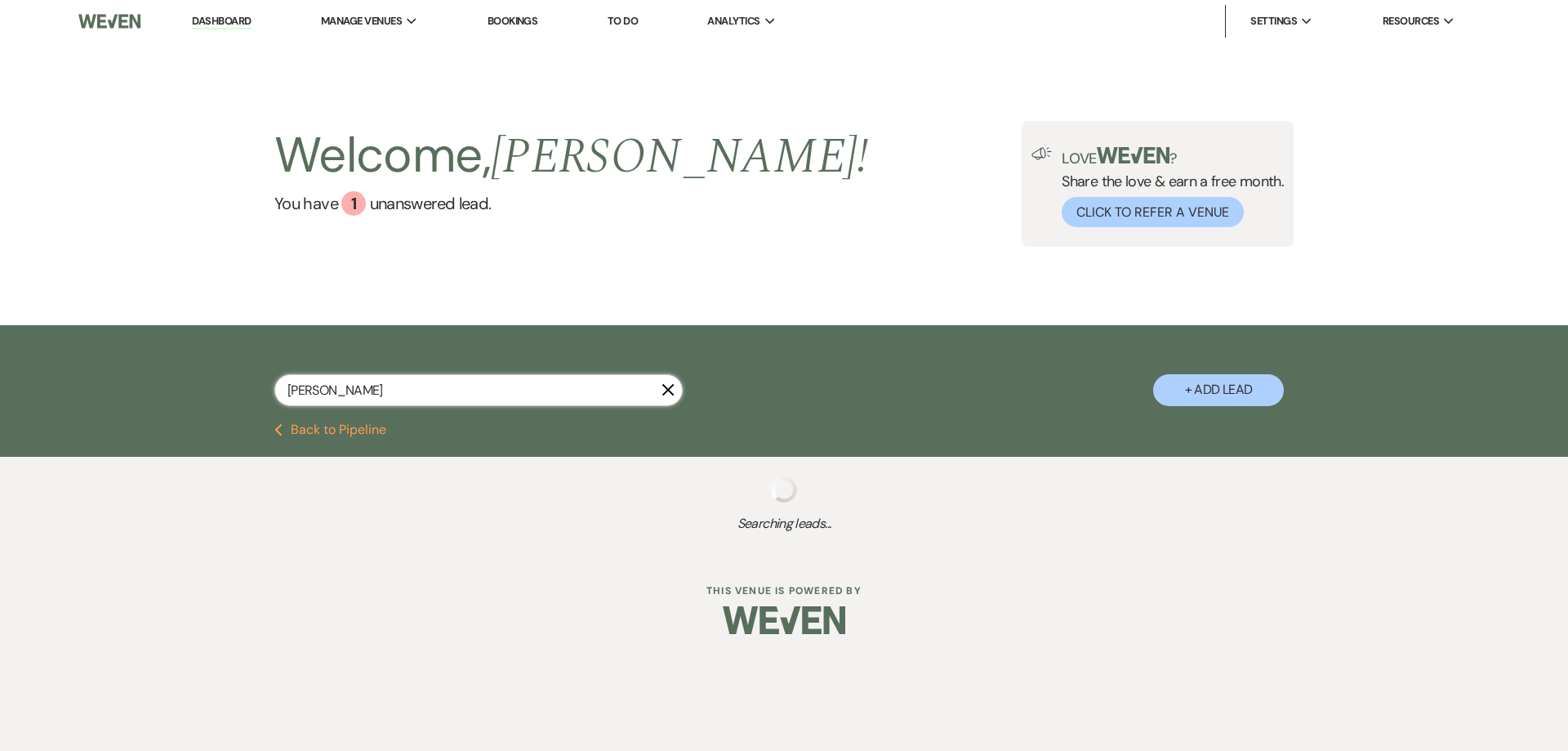
select select "8"
select select "5"
select select "8"
select select "5"
select select "8"
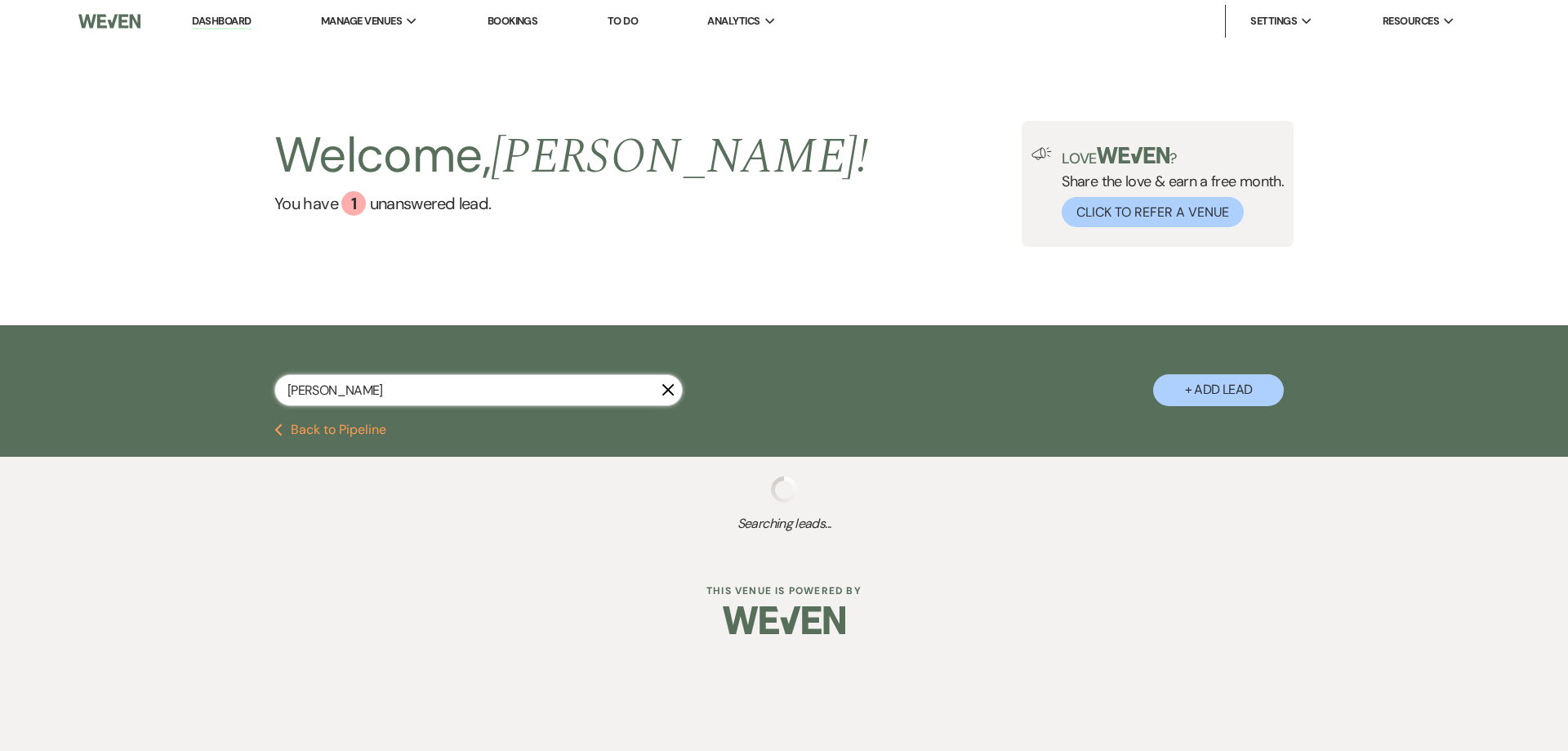
select select "8"
select select "5"
select select "2"
select select "8"
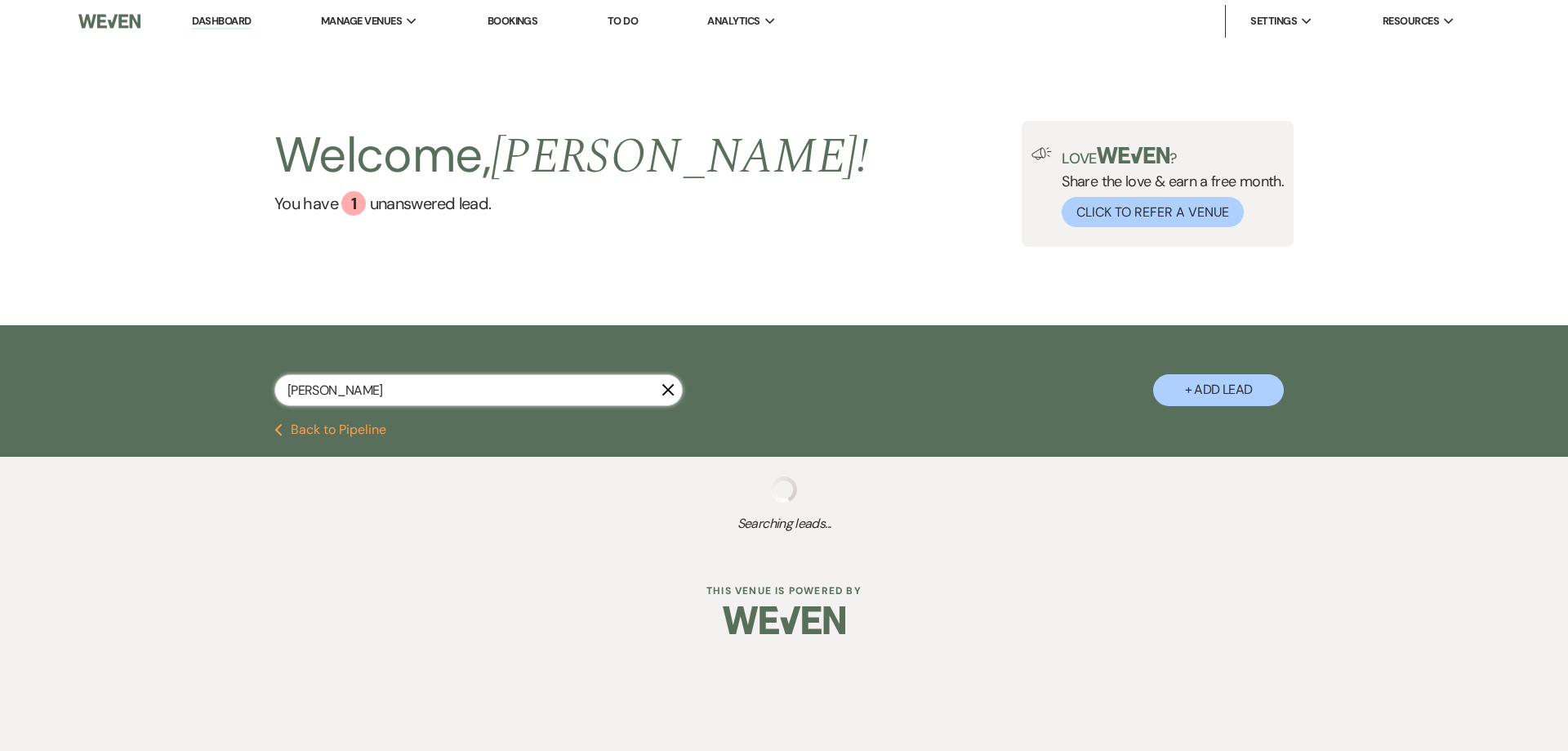
select select "5"
select select "8"
select select "6"
select select "8"
select select "5"
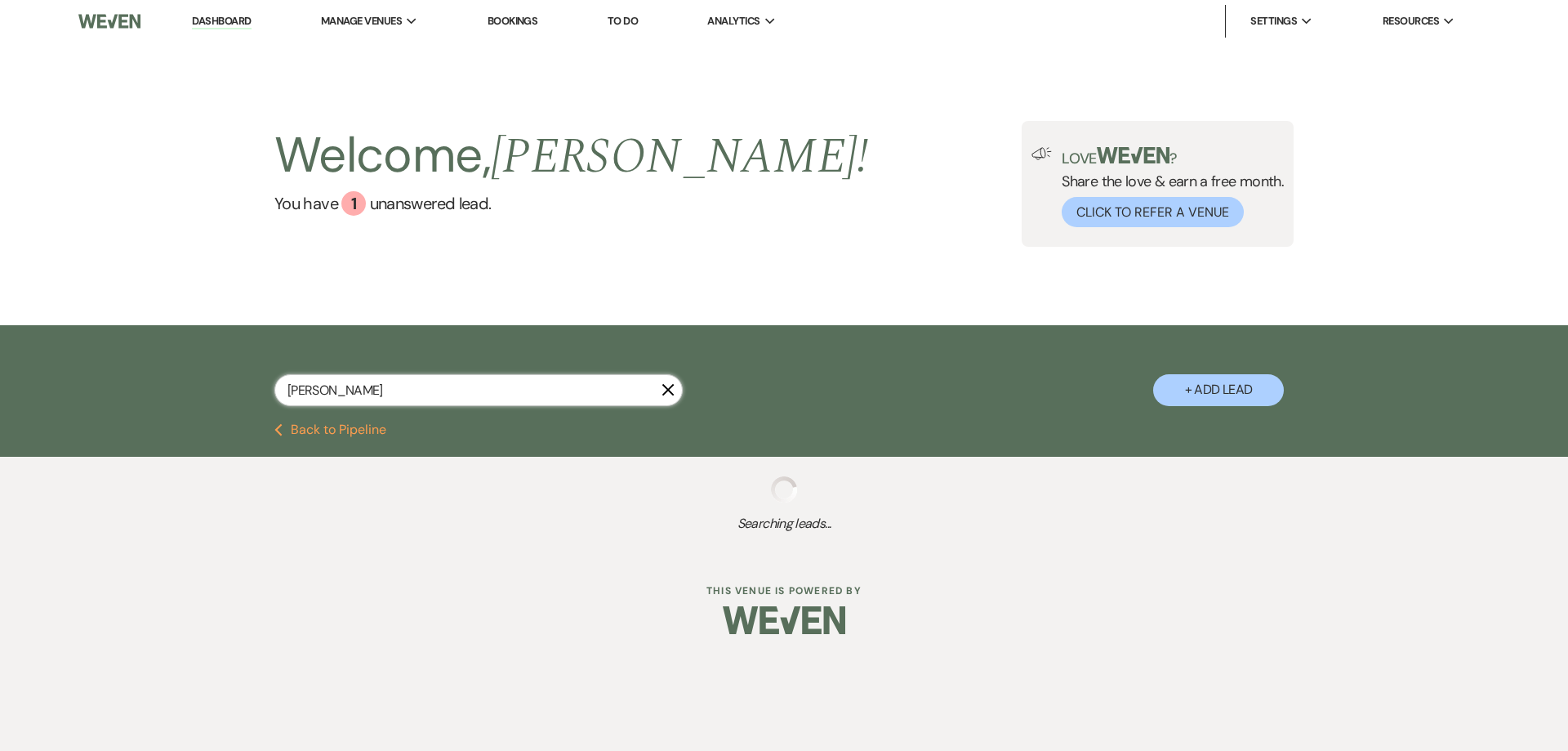
select select "8"
select select "5"
select select "8"
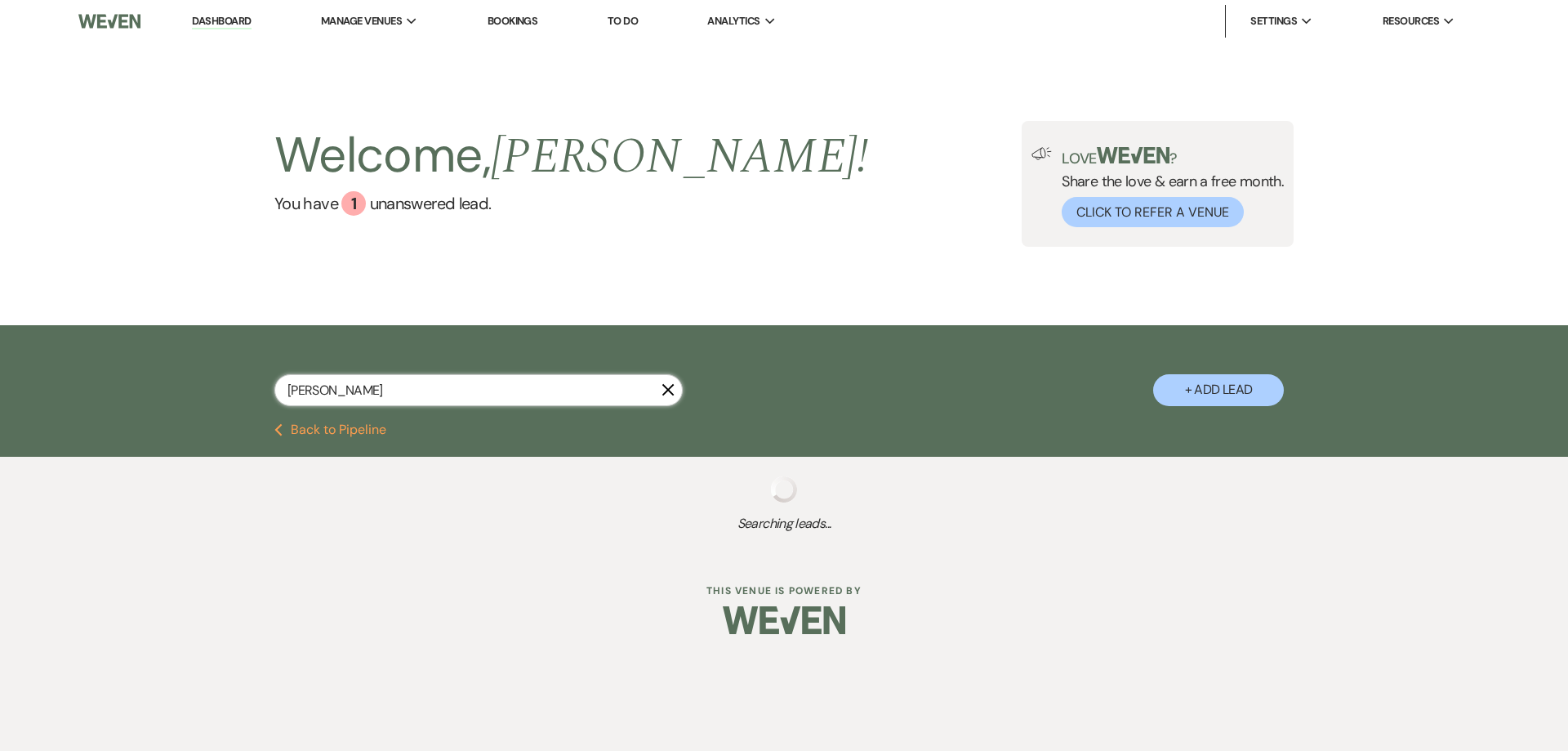
select select "5"
select select "8"
select select "5"
select select "8"
select select "5"
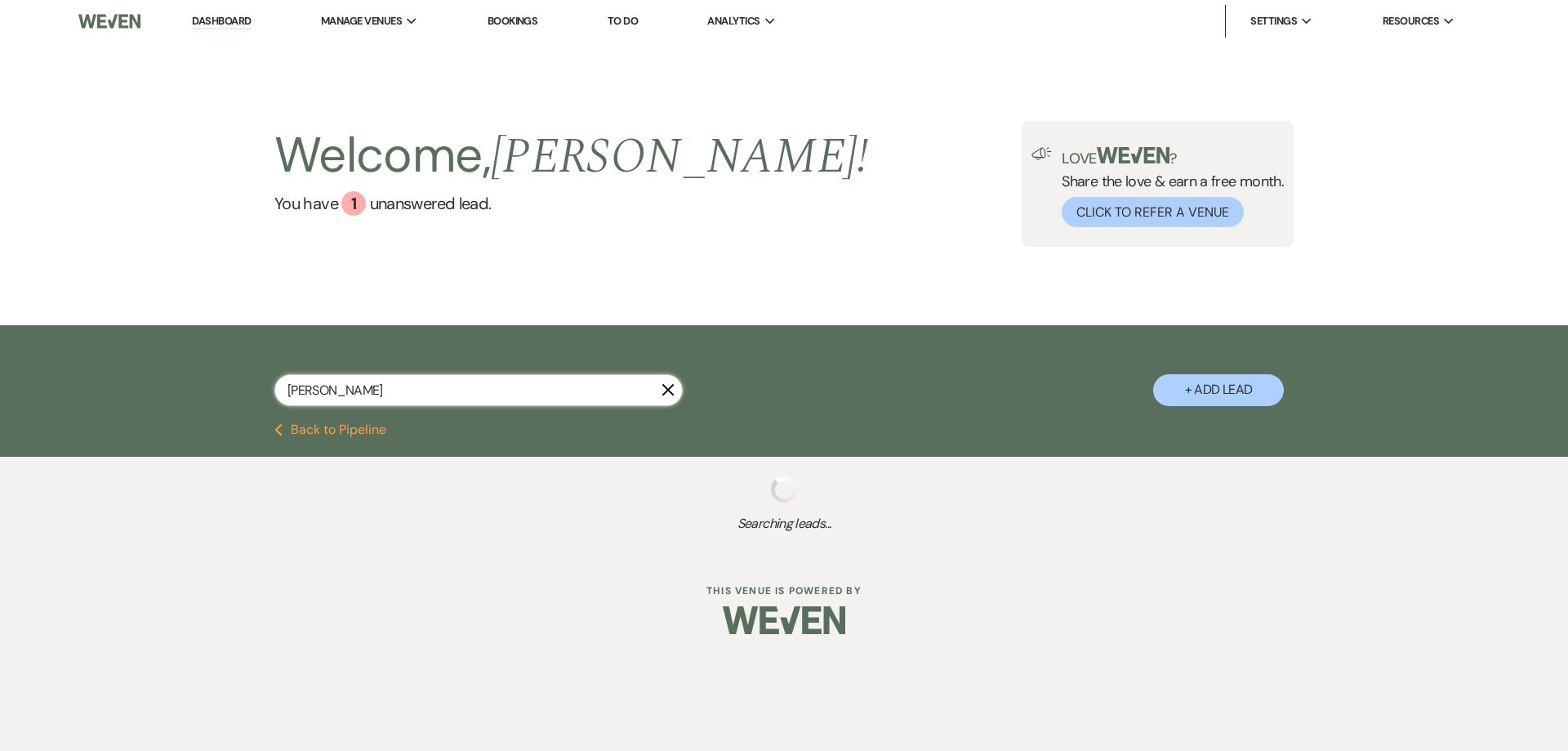
select select "8"
select select "5"
select select "8"
select select "5"
select select "8"
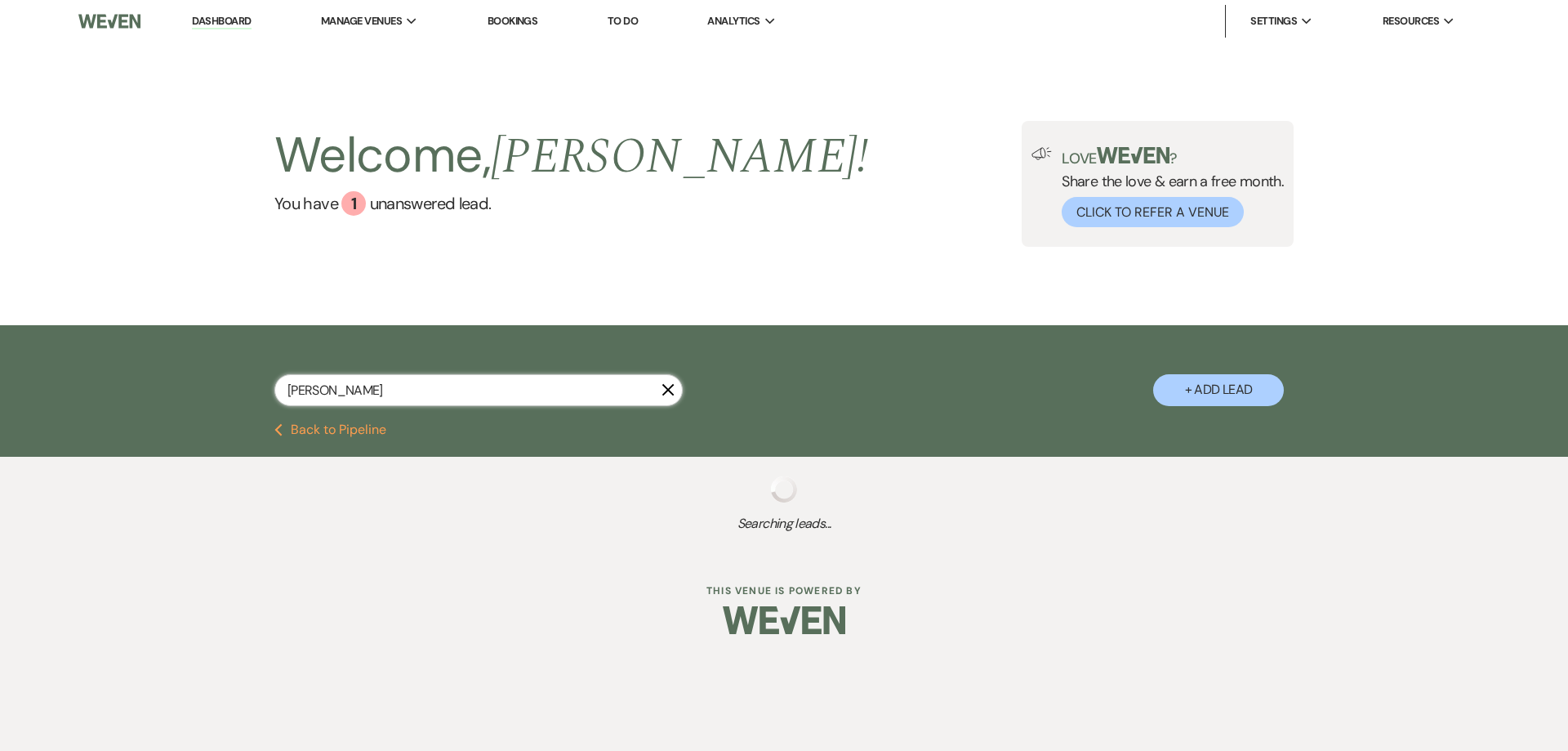
select select "5"
select select "8"
select select "4"
select select "8"
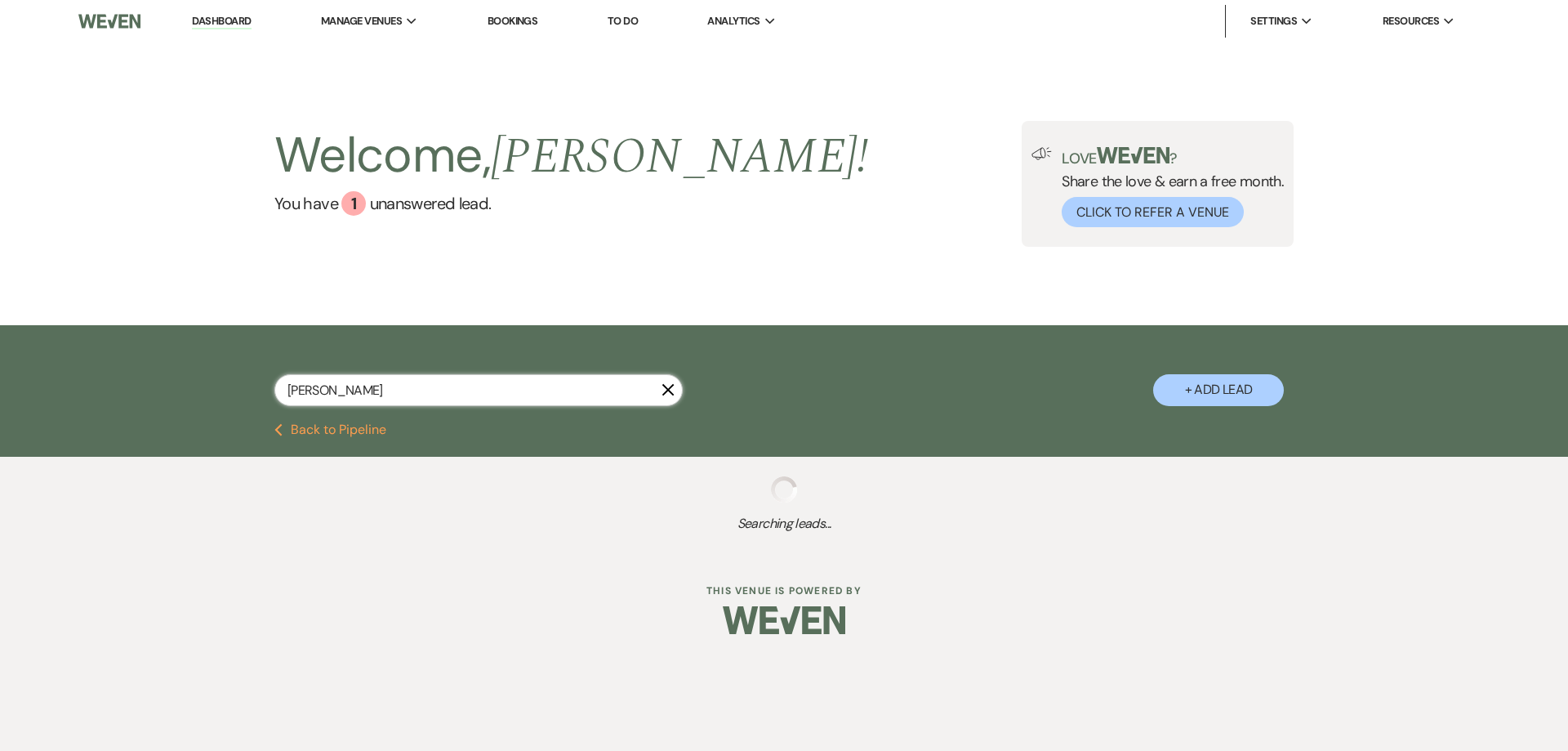
select select "8"
select select "5"
select select "8"
select select "5"
select select "8"
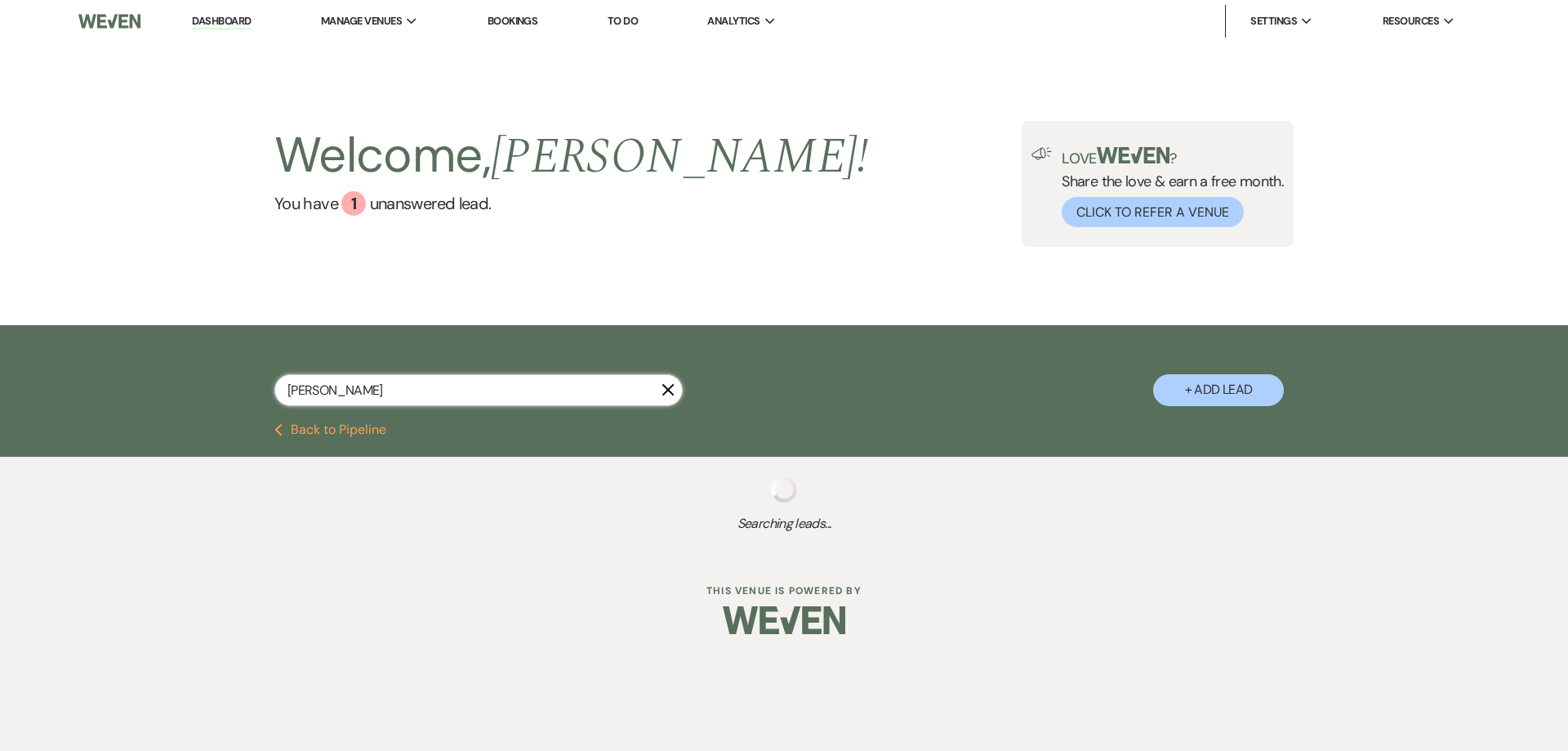
select select "5"
select select "8"
select select "5"
select select "8"
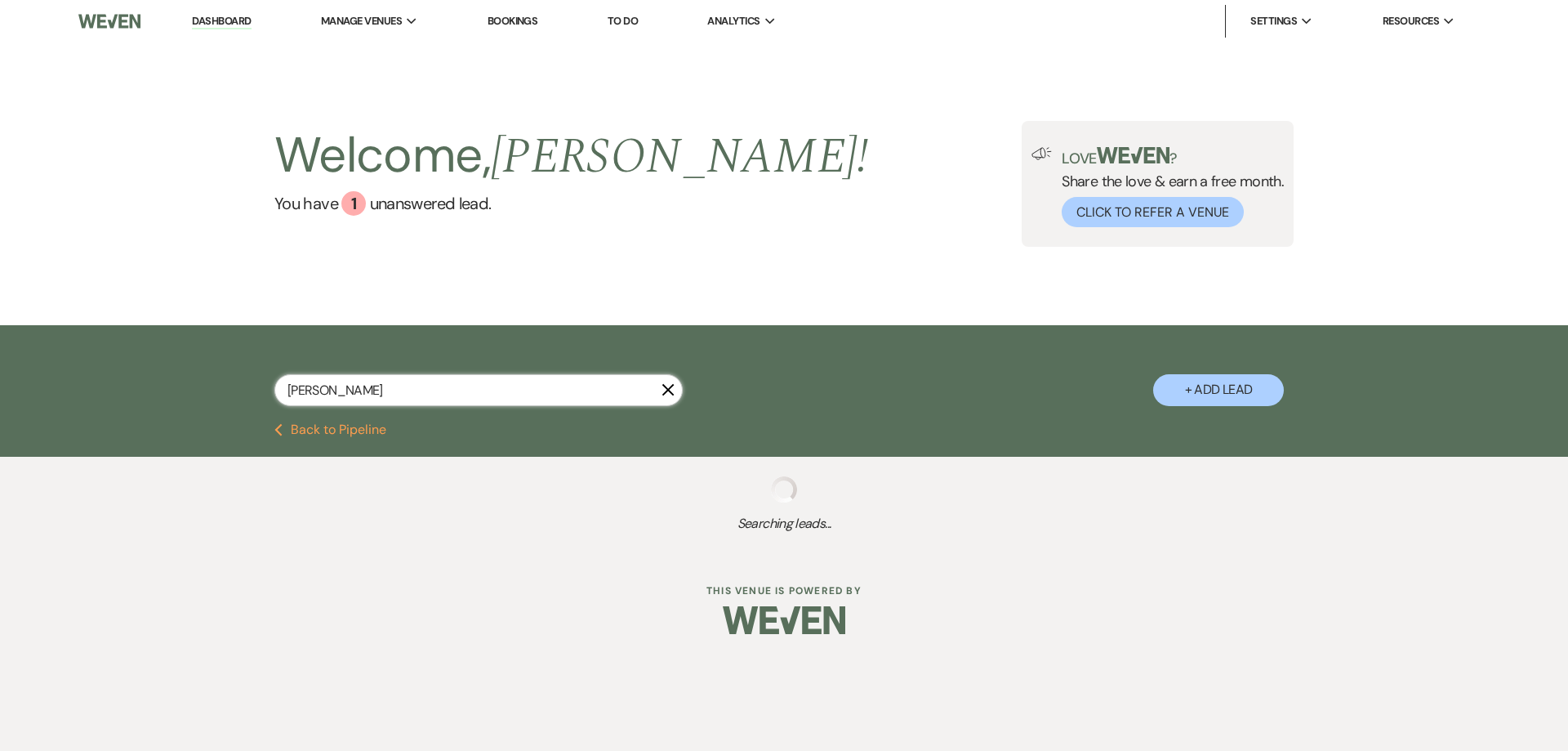
select select "8"
select select "5"
select select "8"
select select "5"
select select "8"
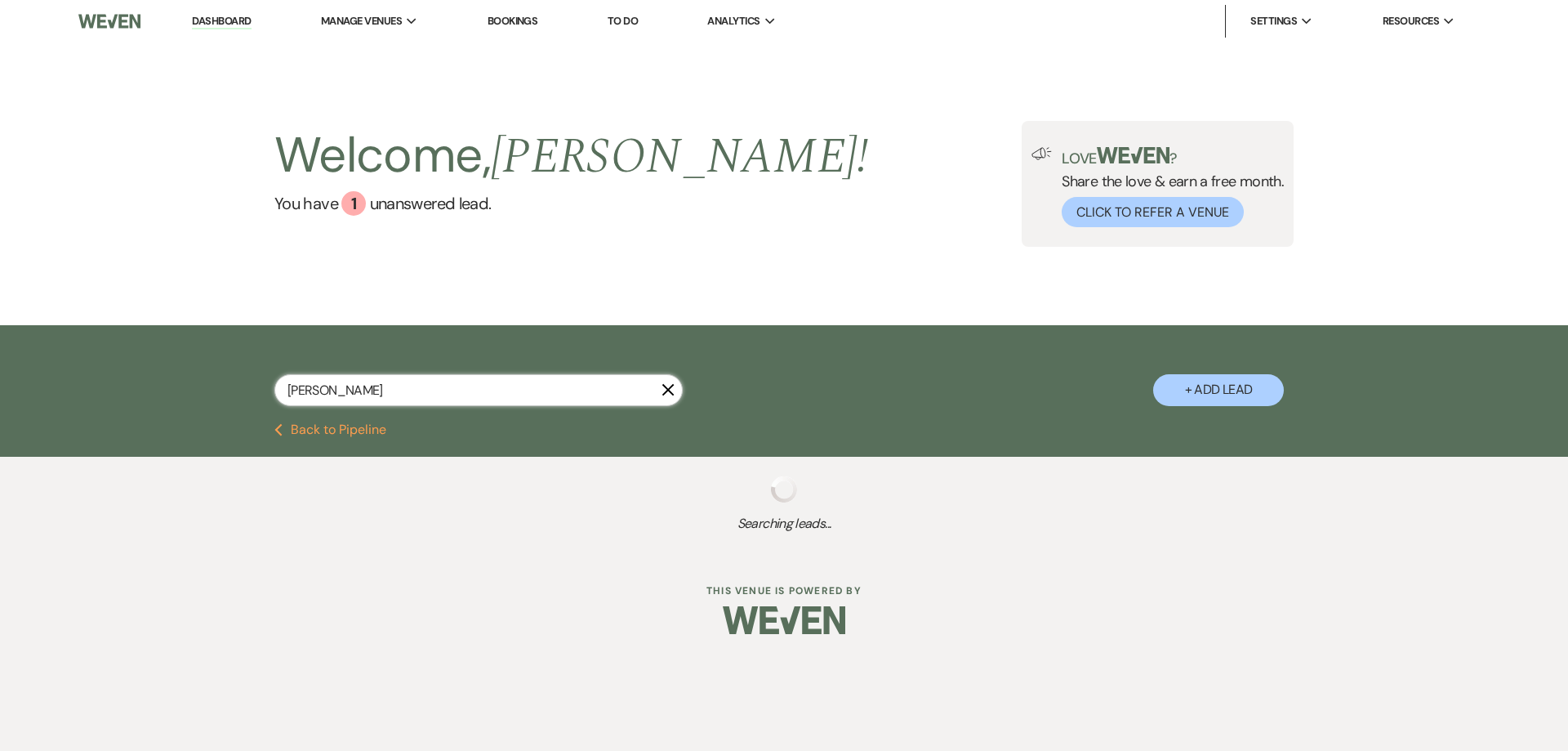
select select "5"
select select "8"
select select "5"
select select "8"
select select "5"
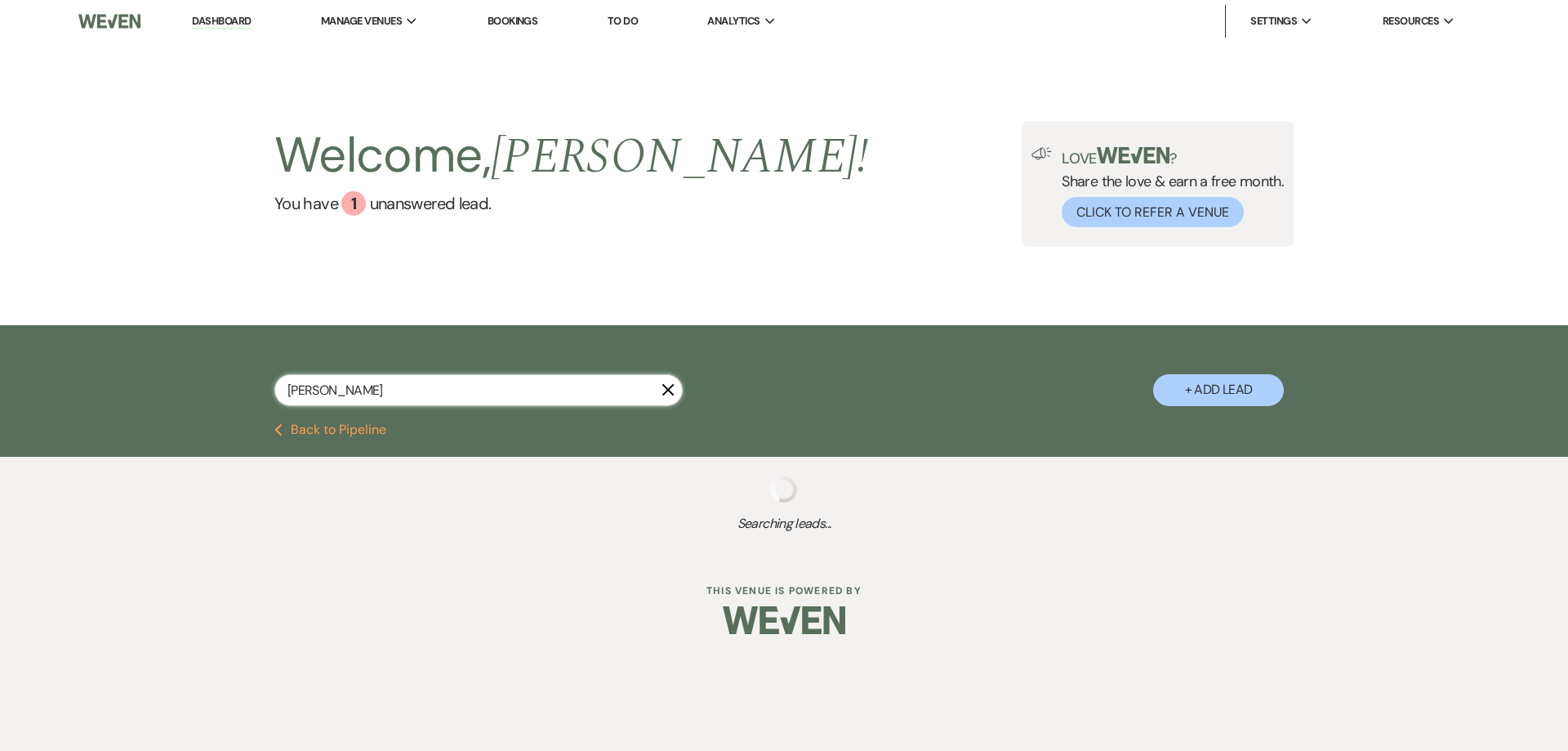
select select "8"
select select "5"
select select "8"
select select "11"
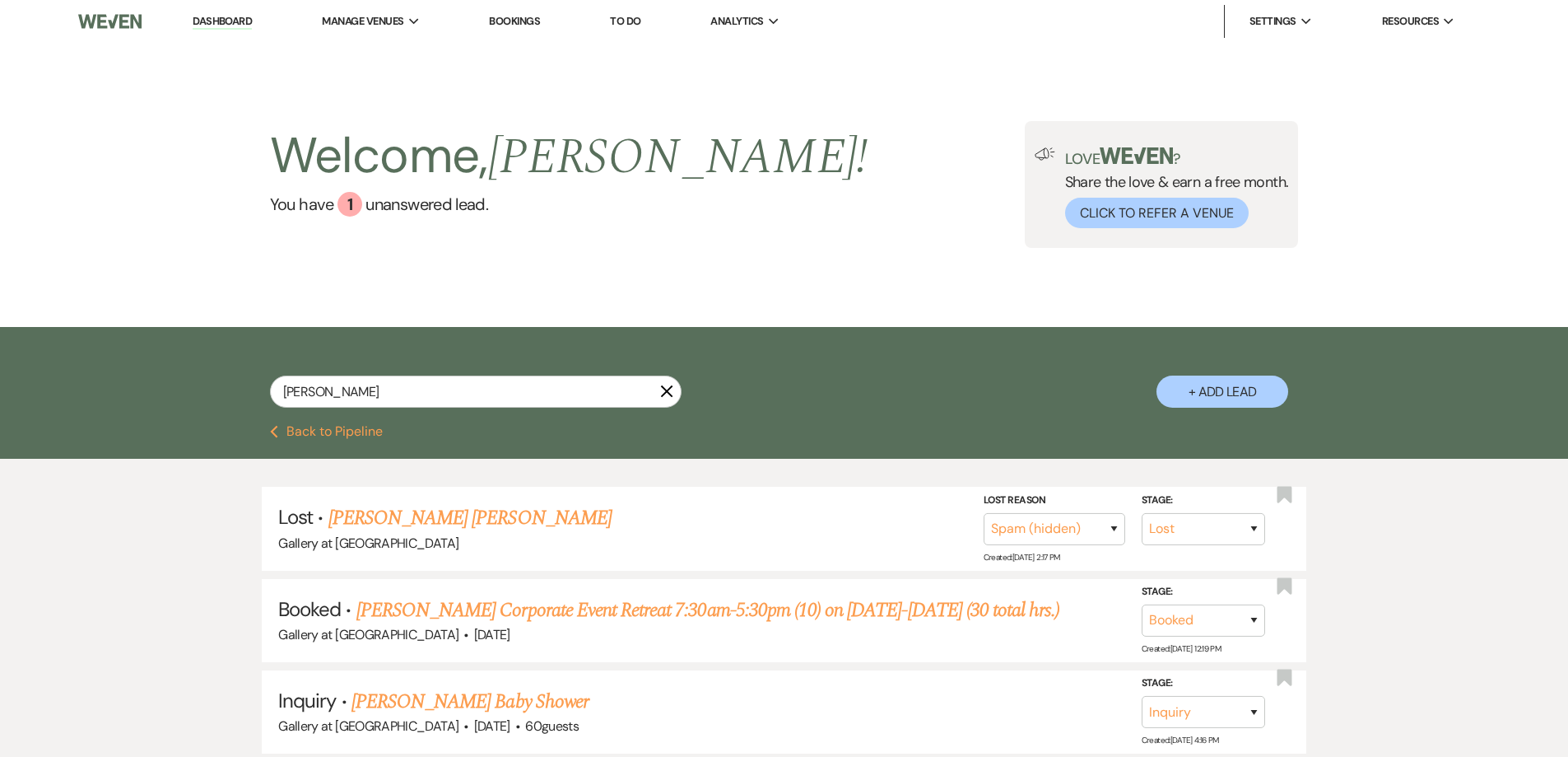
click at [223, 19] on link "Dashboard" at bounding box center [222, 22] width 59 height 16
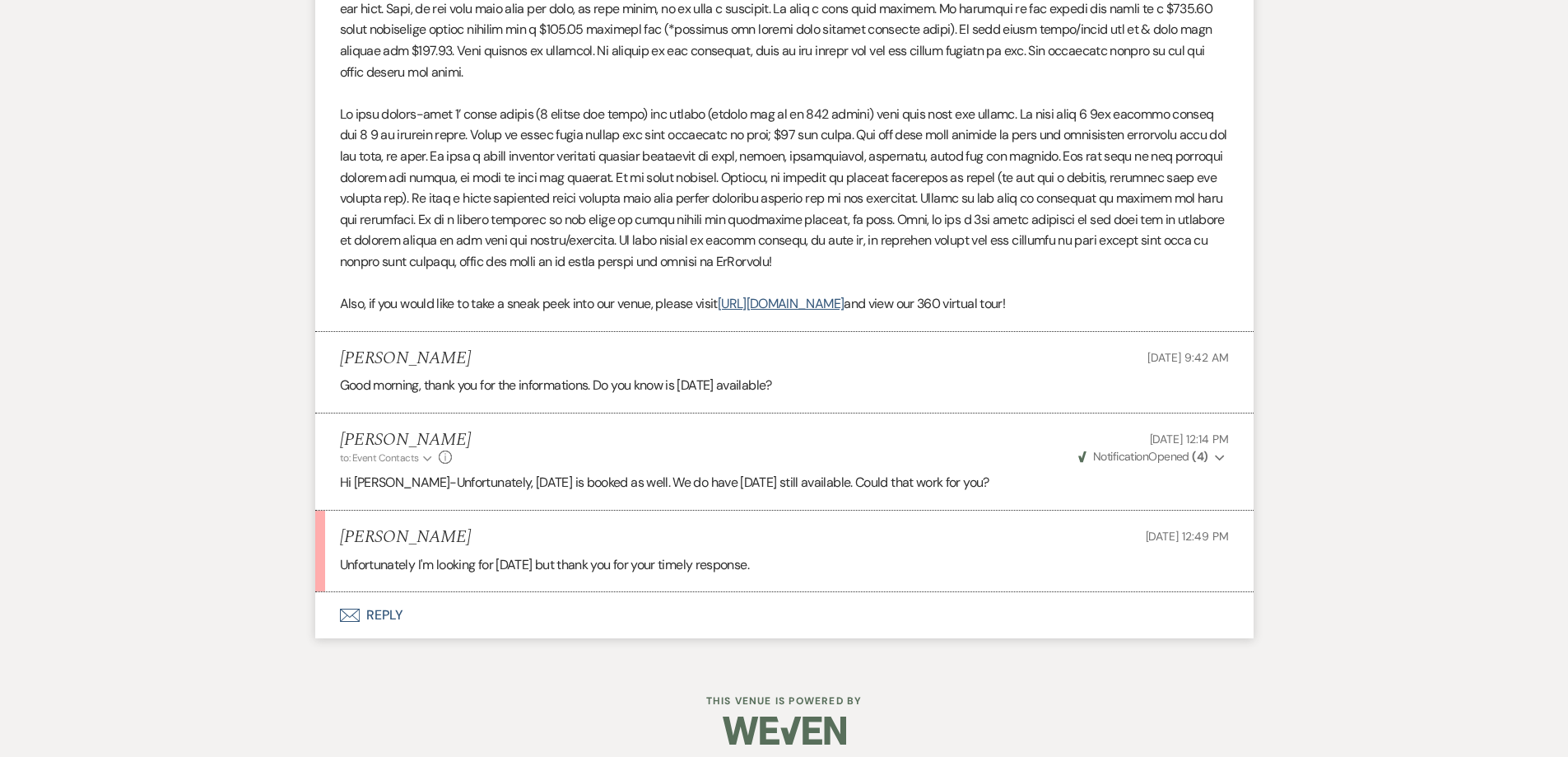
scroll to position [1230, 0]
click at [662, 631] on button "Envelope Reply" at bounding box center [784, 614] width 938 height 46
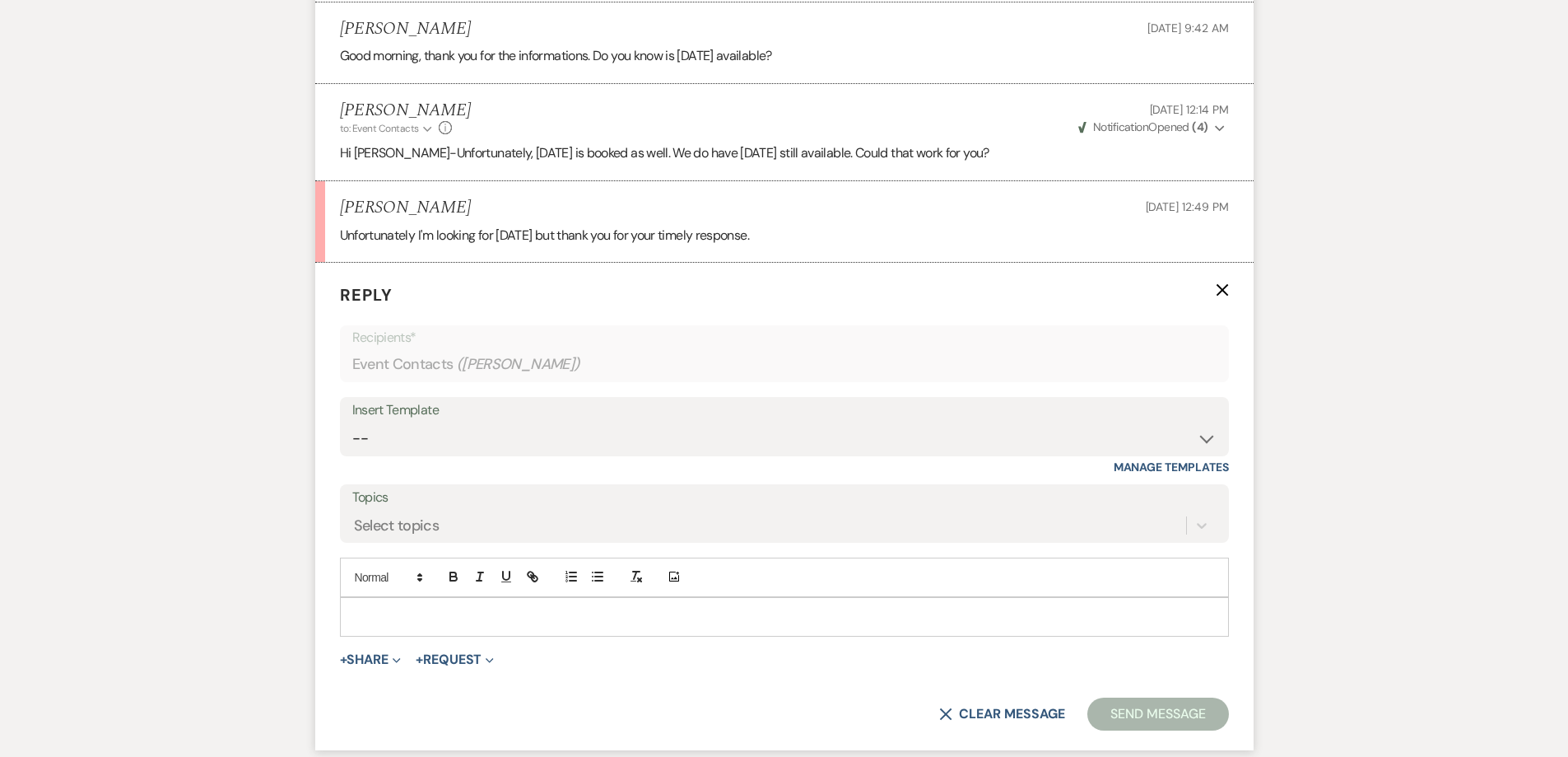
scroll to position [1558, 0]
click at [523, 603] on div at bounding box center [784, 615] width 888 height 37
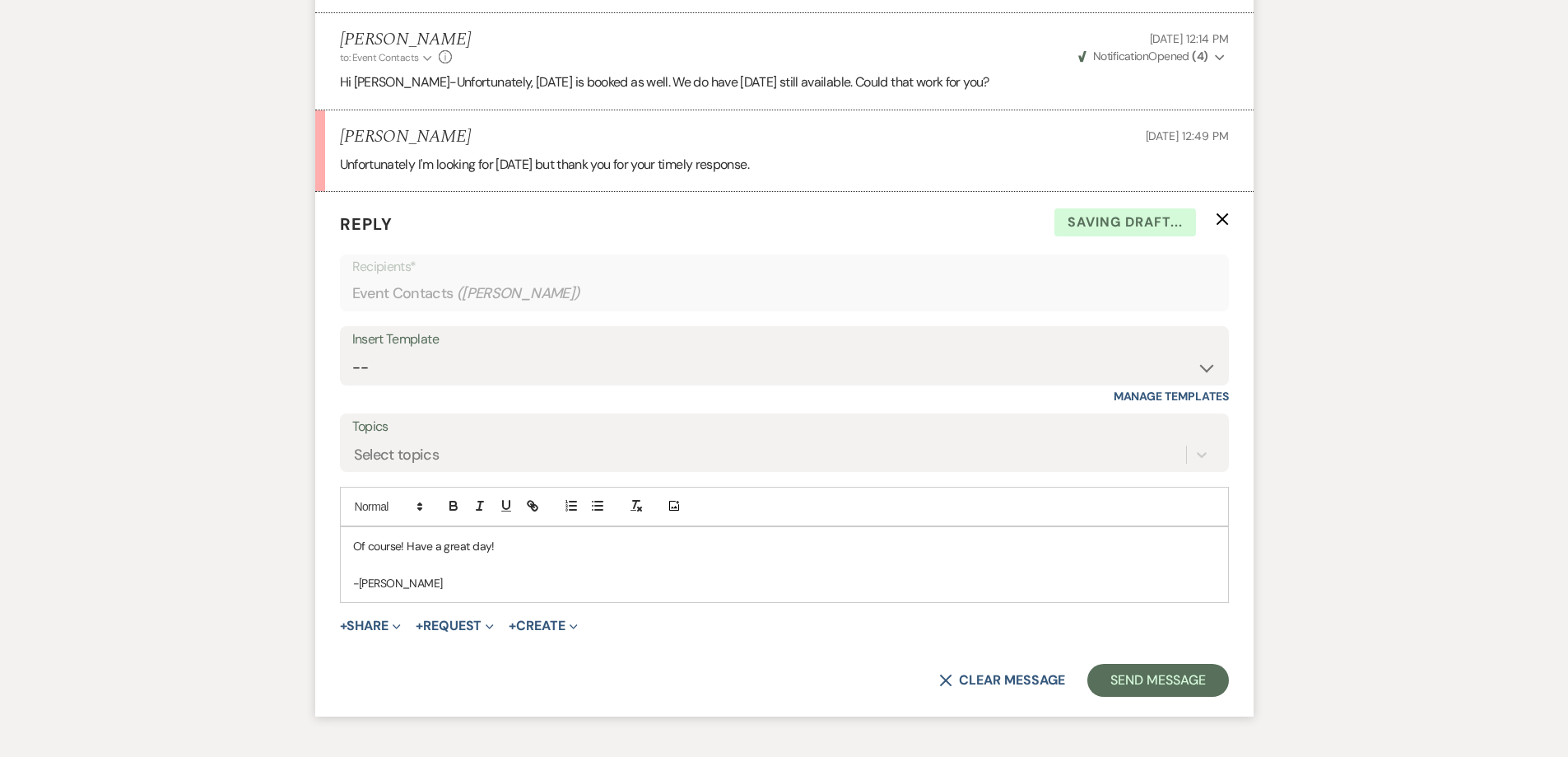
scroll to position [1723, 0]
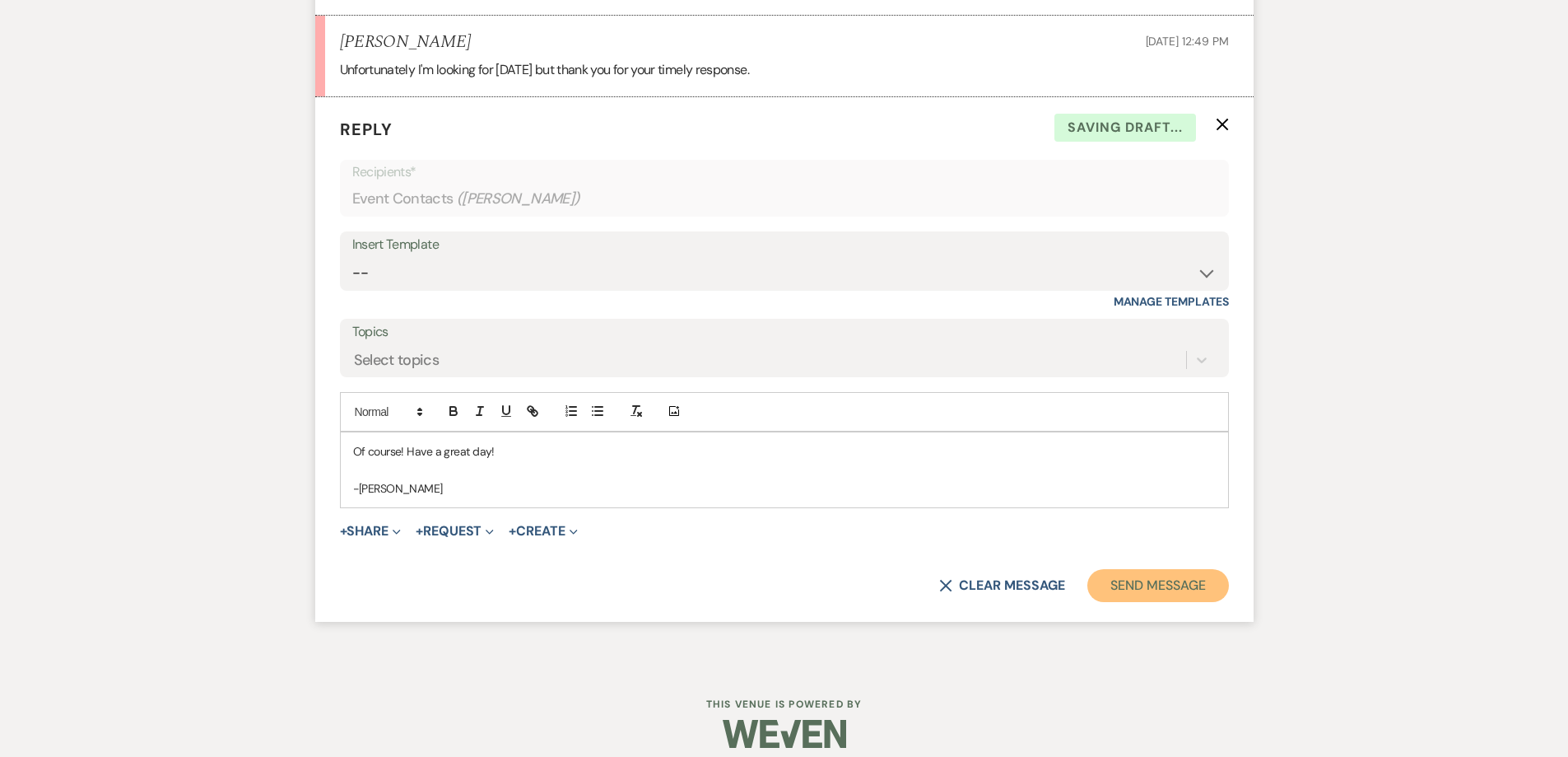
click at [1110, 579] on button "Send Message" at bounding box center [1158, 585] width 141 height 32
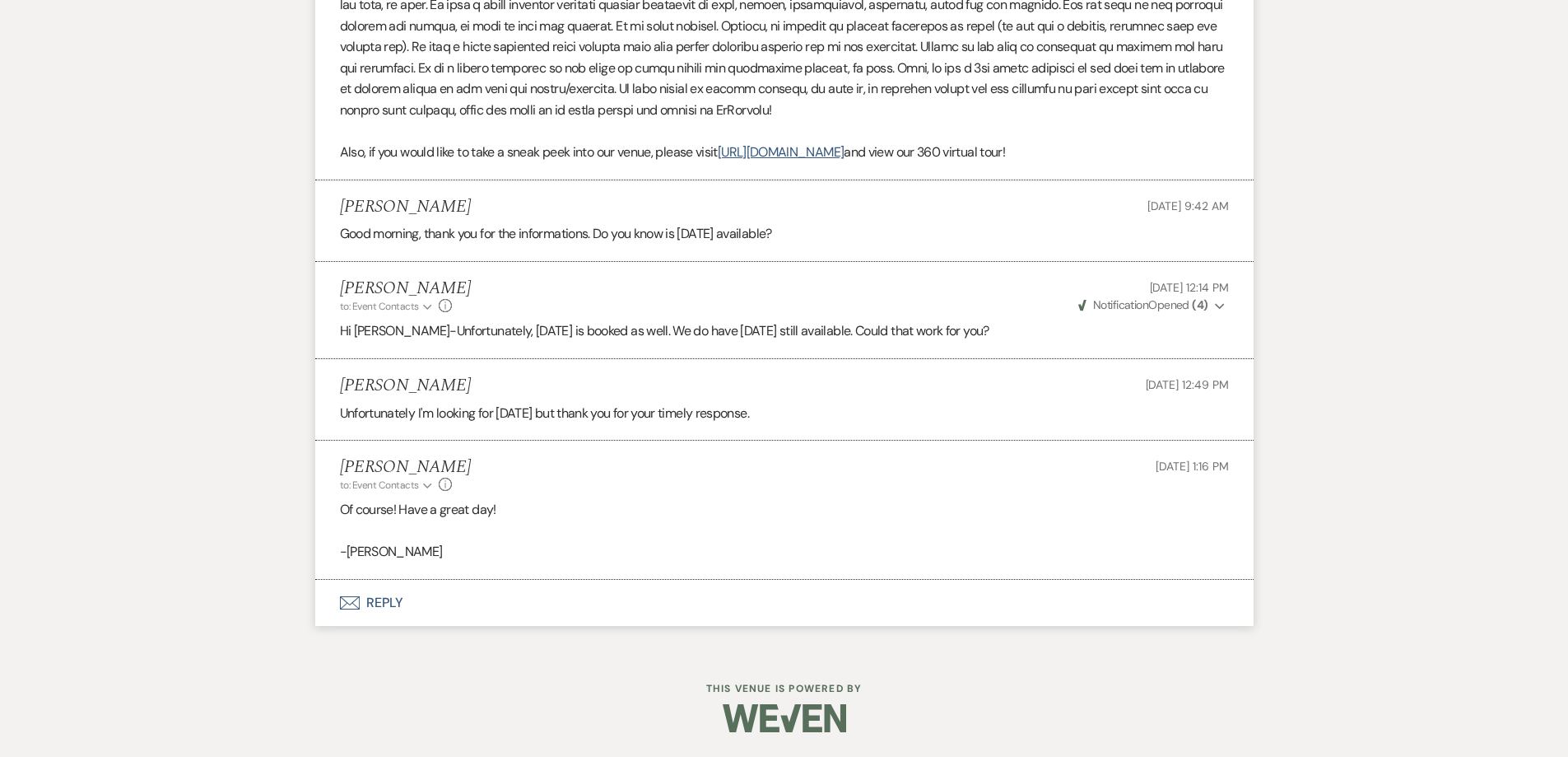
scroll to position [1380, 0]
